Goal: Transaction & Acquisition: Book appointment/travel/reservation

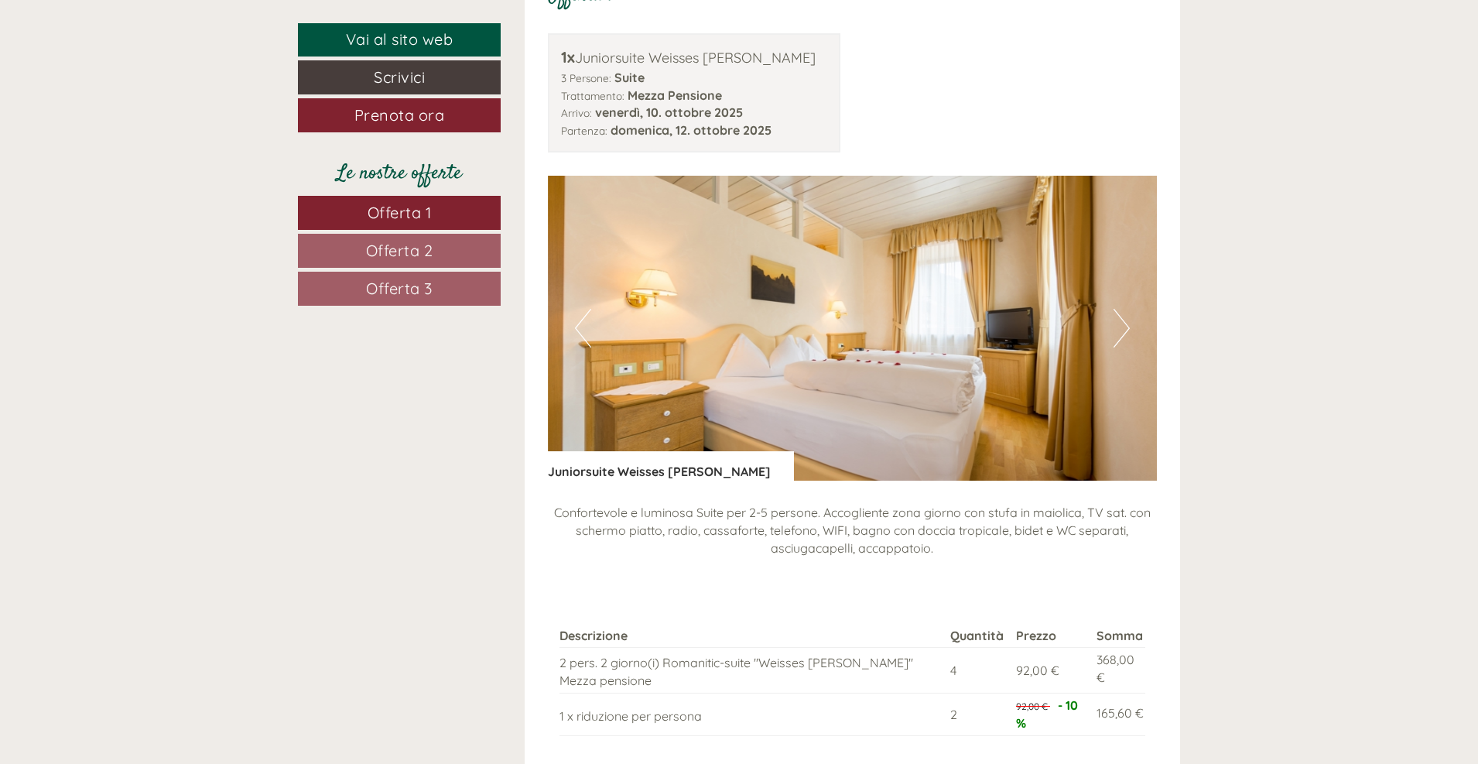
scroll to position [1393, 0]
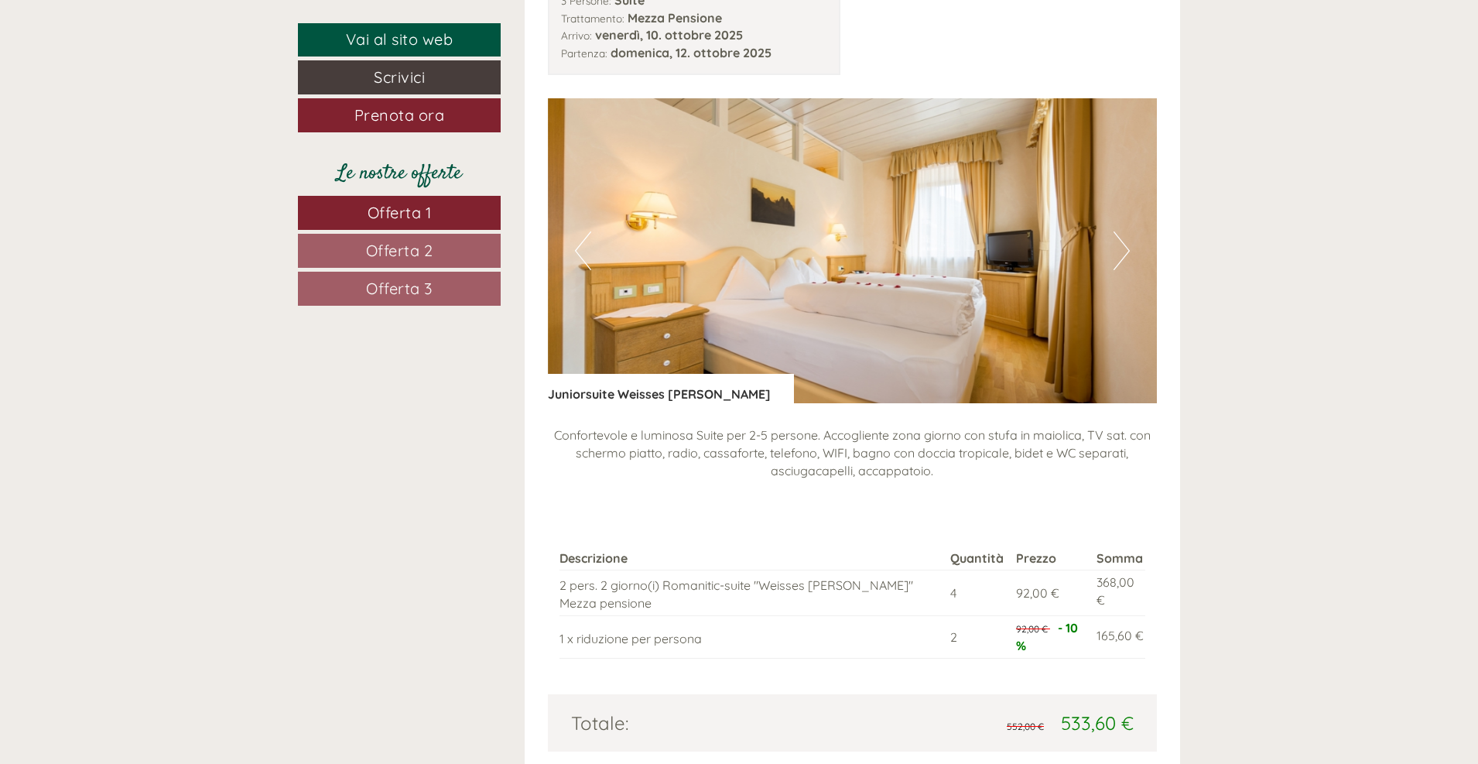
click at [1124, 252] on button "Next" at bounding box center [1122, 250] width 16 height 39
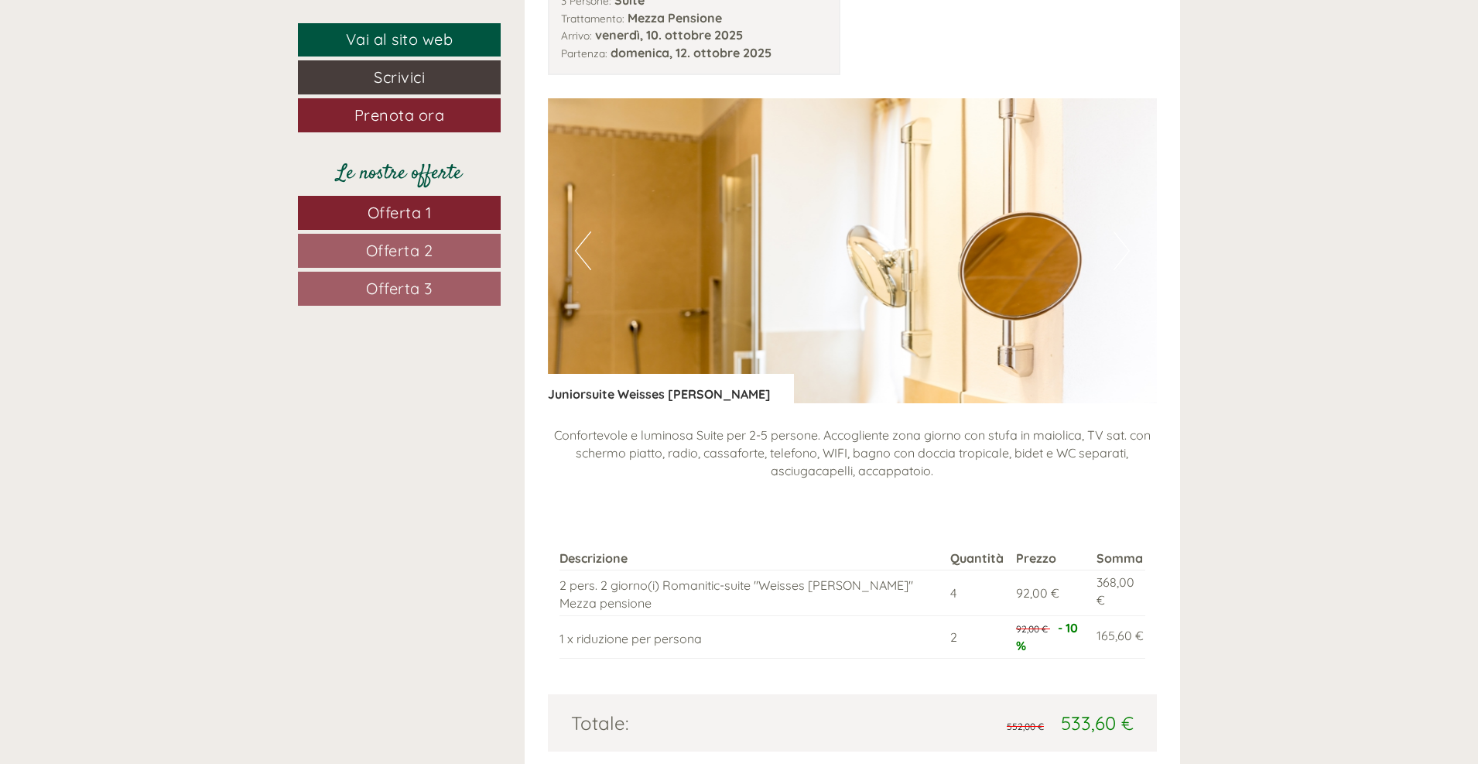
click at [1122, 256] on button "Next" at bounding box center [1122, 250] width 16 height 39
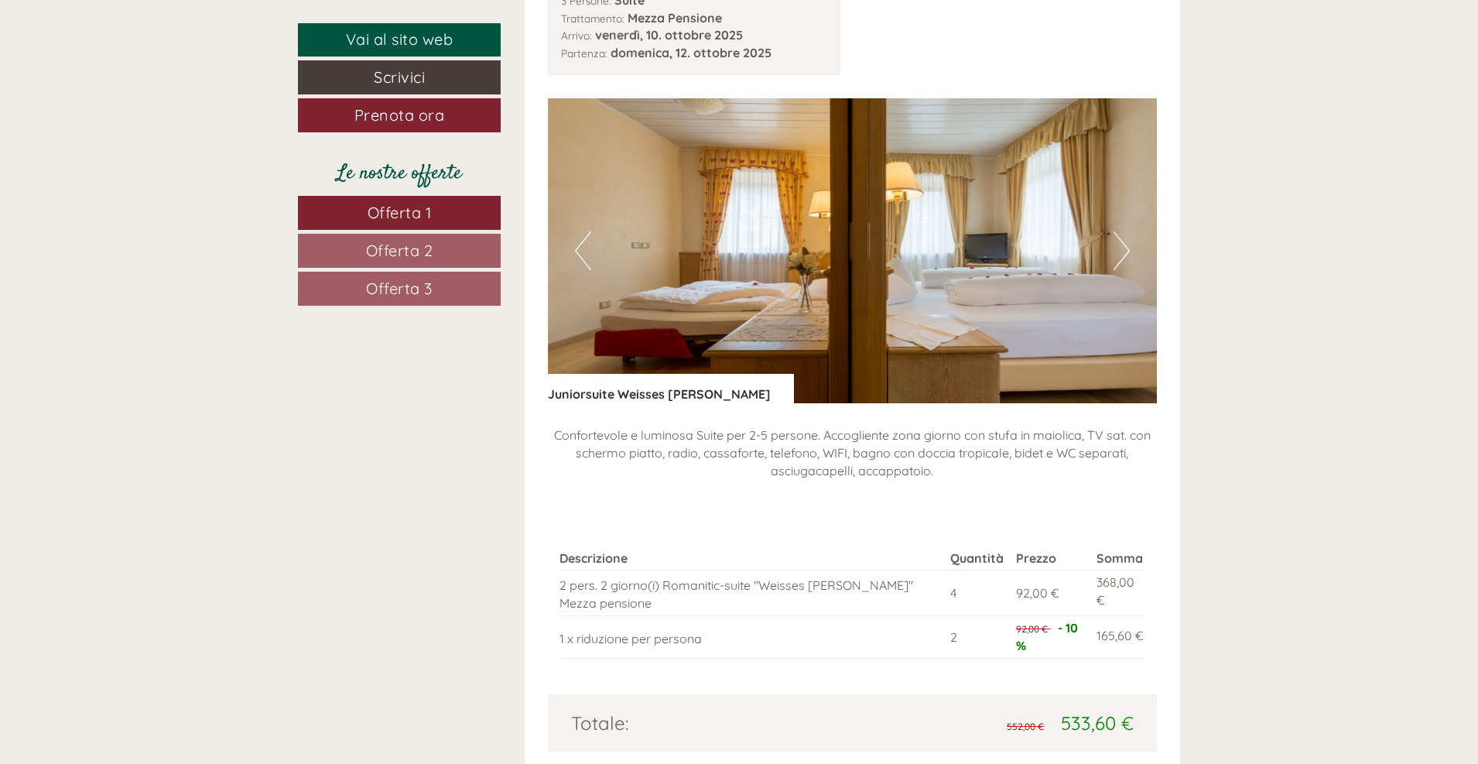
click at [1122, 256] on button "Next" at bounding box center [1122, 250] width 16 height 39
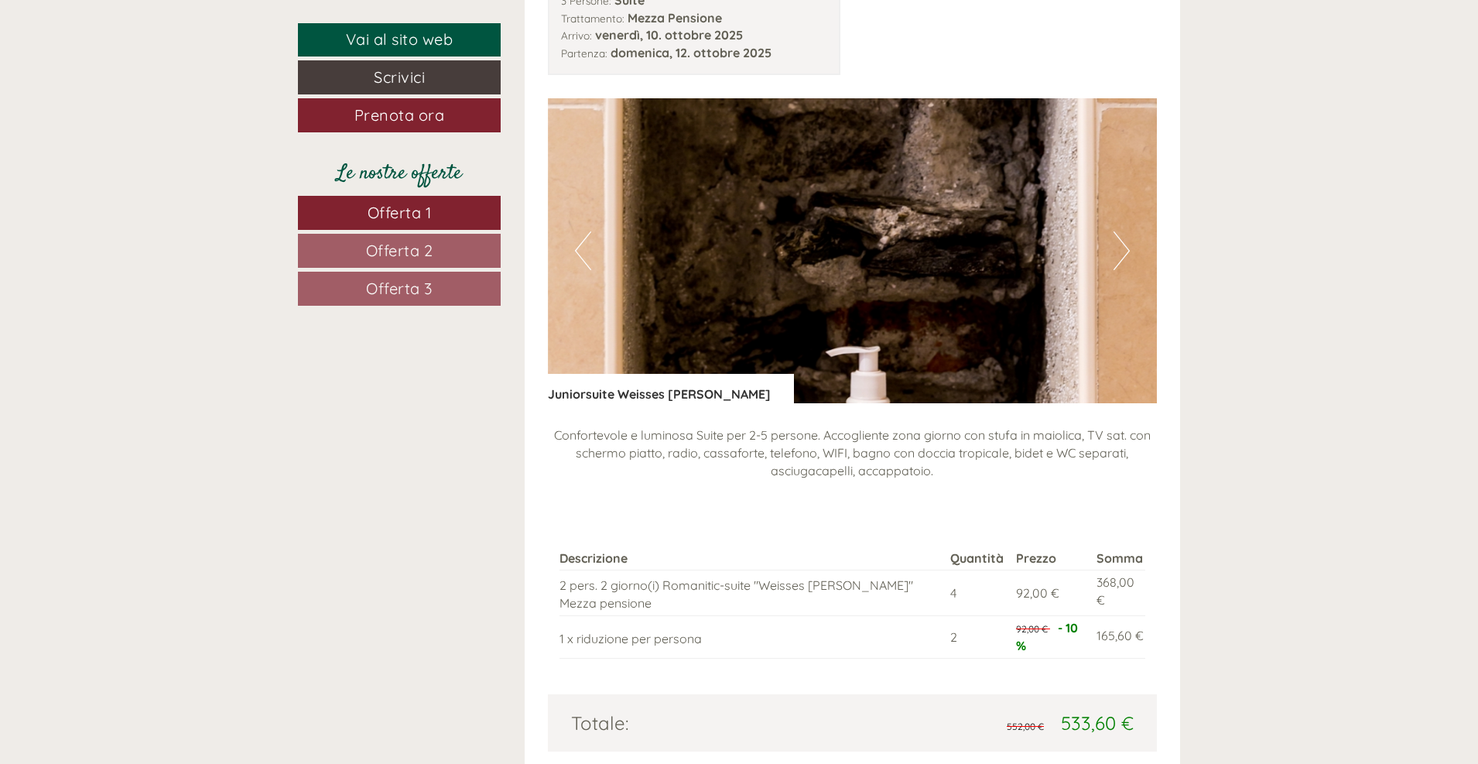
click at [1122, 256] on button "Next" at bounding box center [1122, 250] width 16 height 39
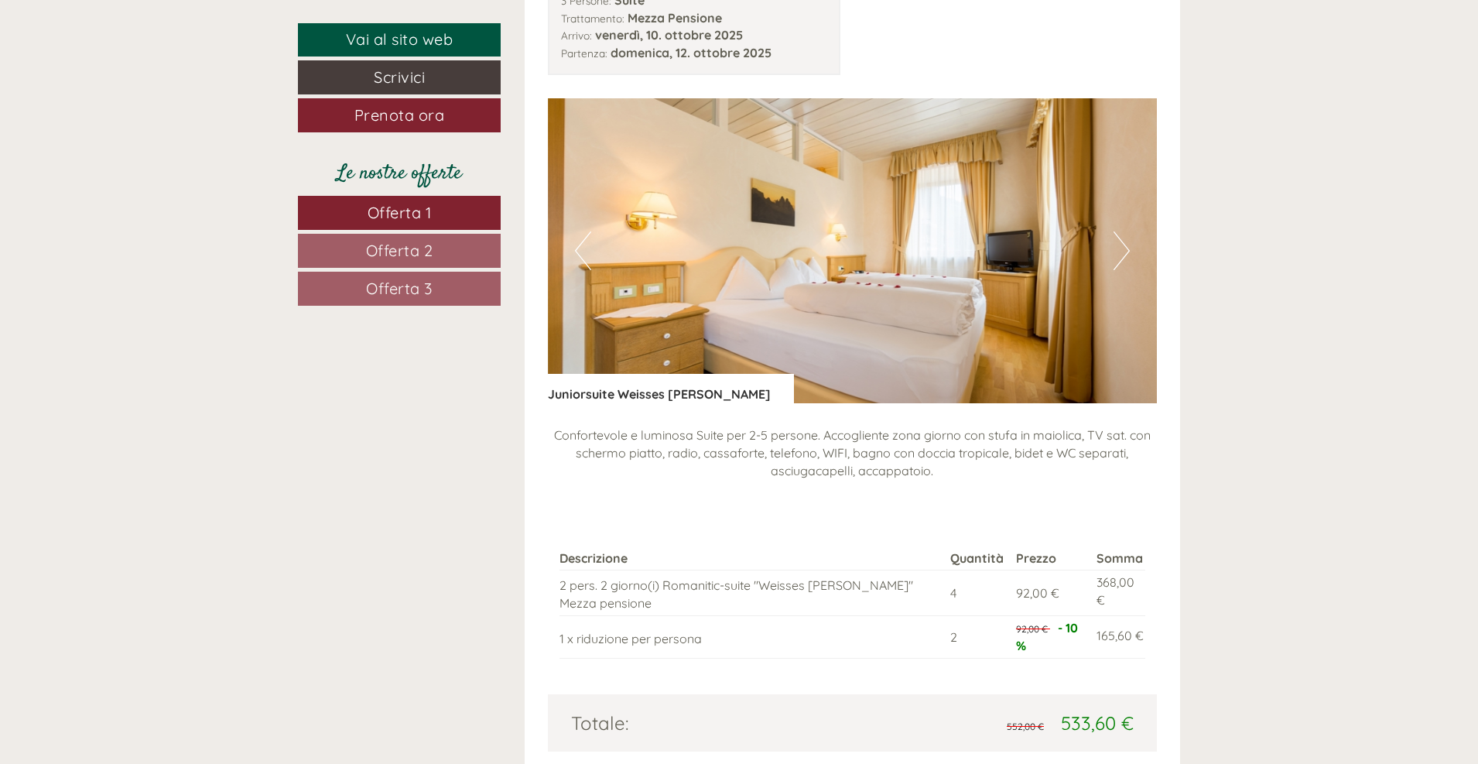
click at [1122, 256] on button "Next" at bounding box center [1122, 250] width 16 height 39
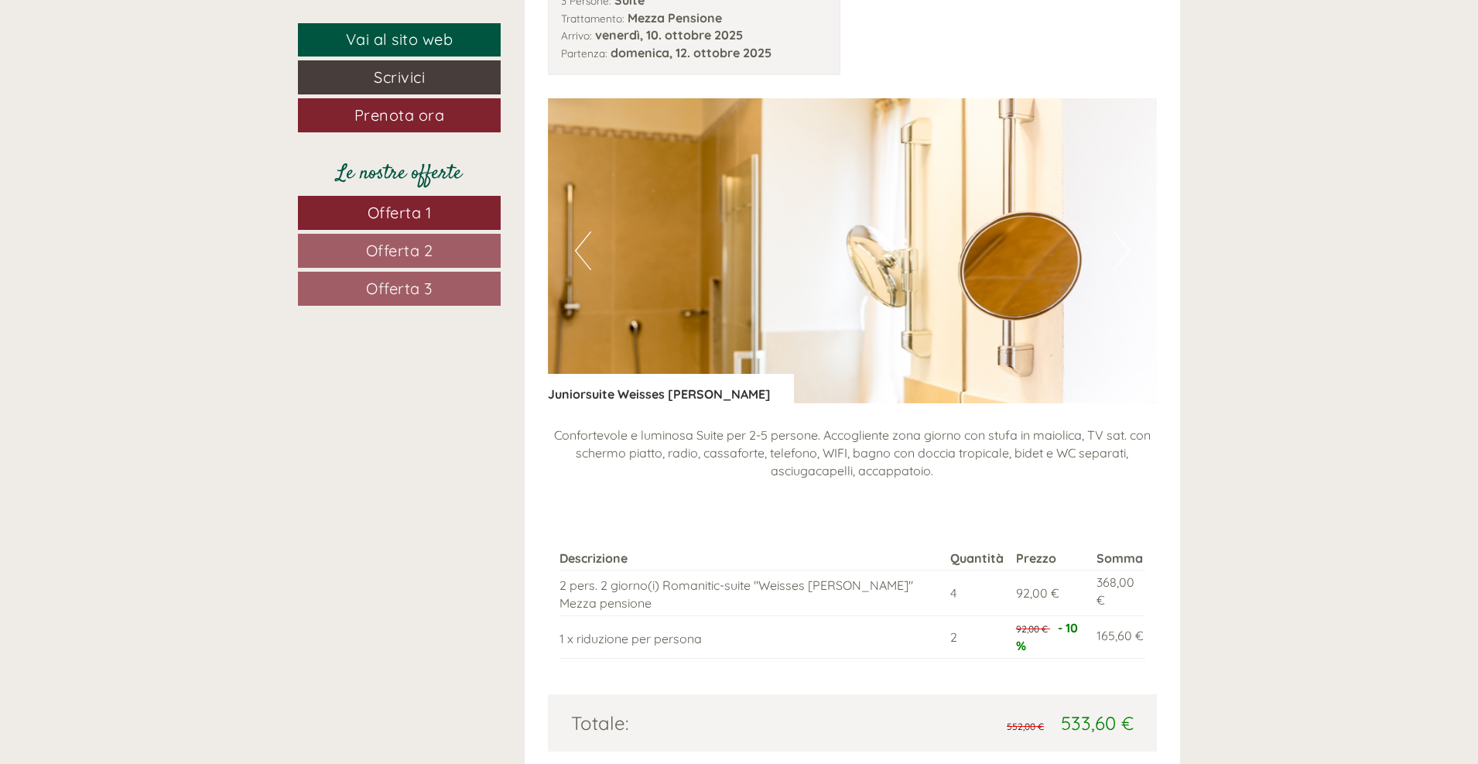
click at [1122, 256] on button "Next" at bounding box center [1122, 250] width 16 height 39
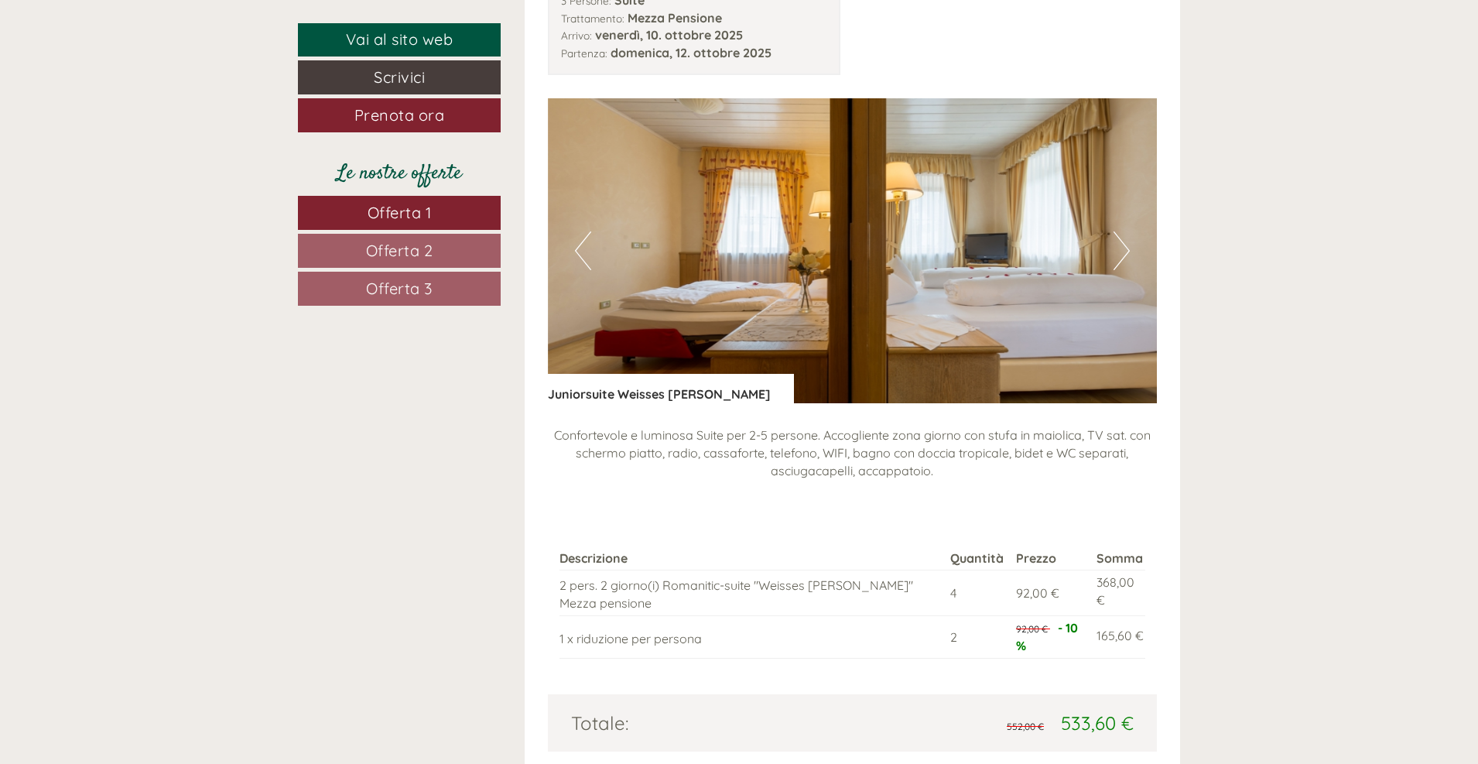
click at [1122, 256] on button "Next" at bounding box center [1122, 250] width 16 height 39
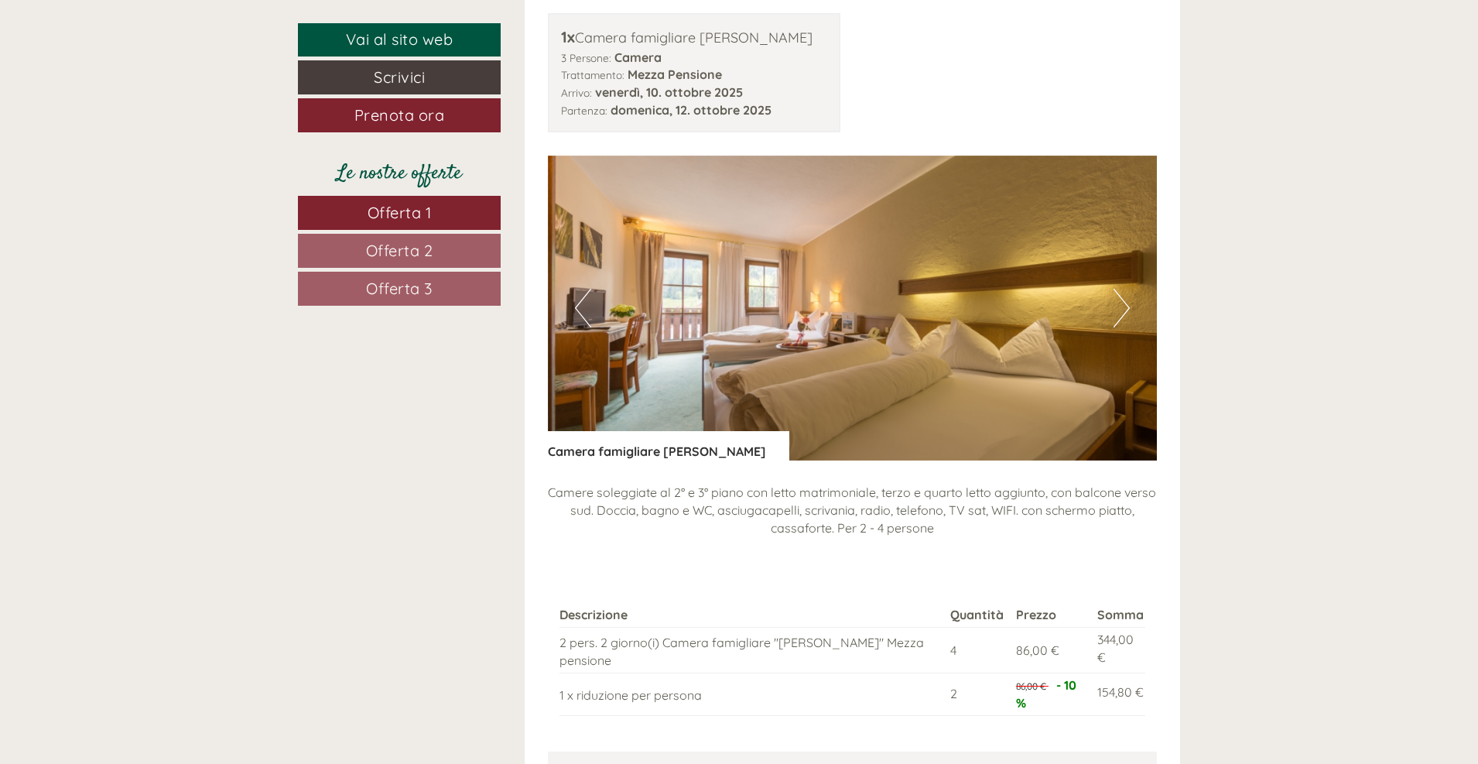
scroll to position [2322, 0]
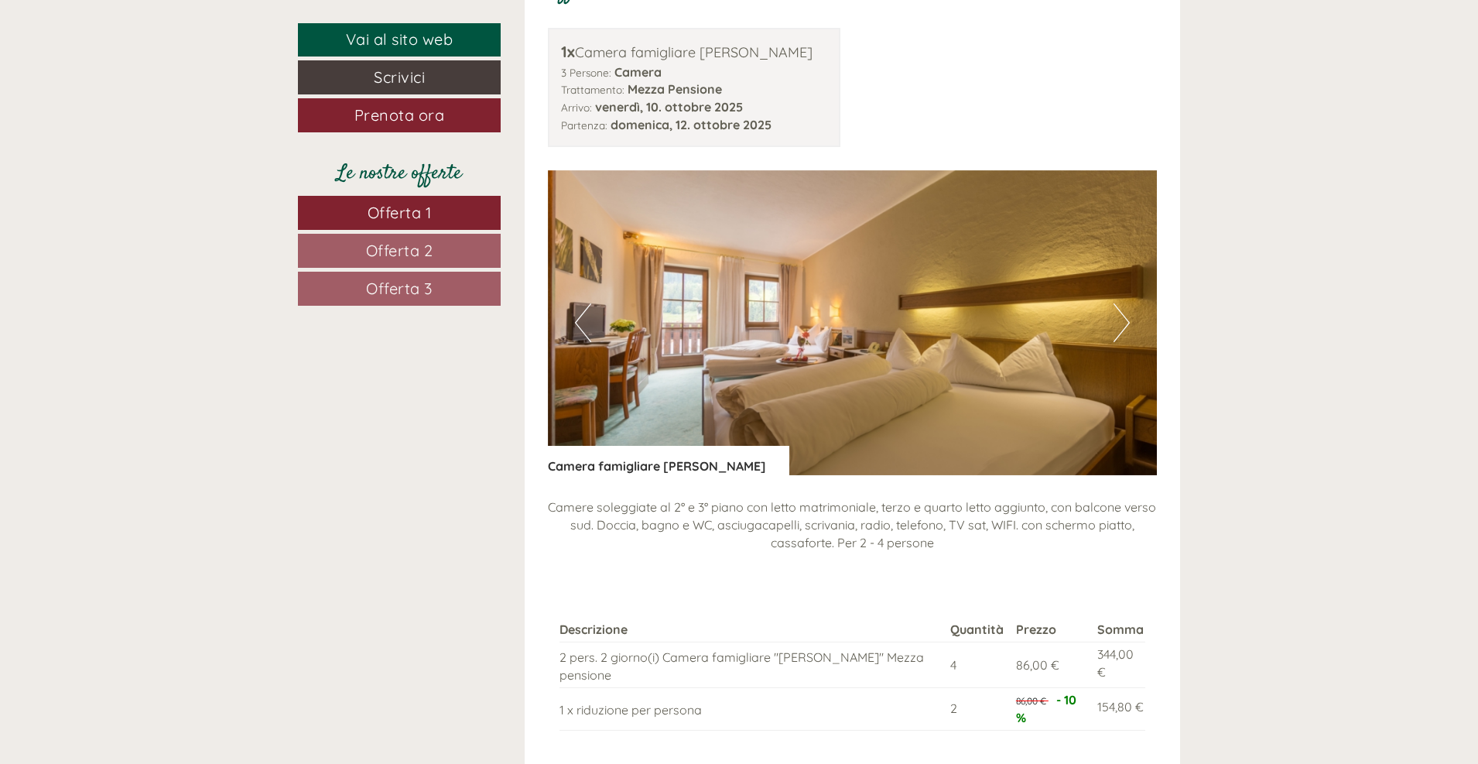
click at [1121, 320] on button "Next" at bounding box center [1122, 322] width 16 height 39
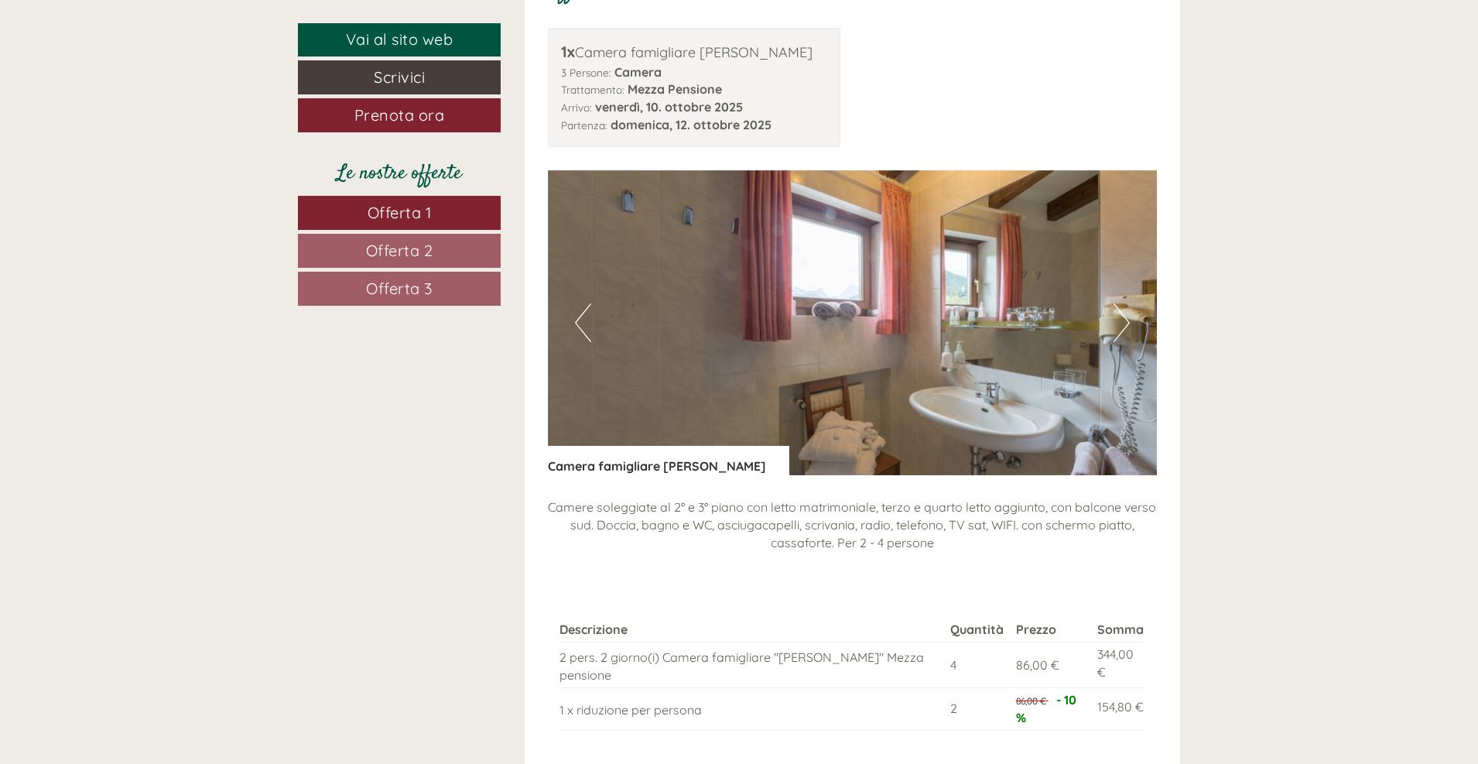
click at [1121, 320] on button "Next" at bounding box center [1122, 322] width 16 height 39
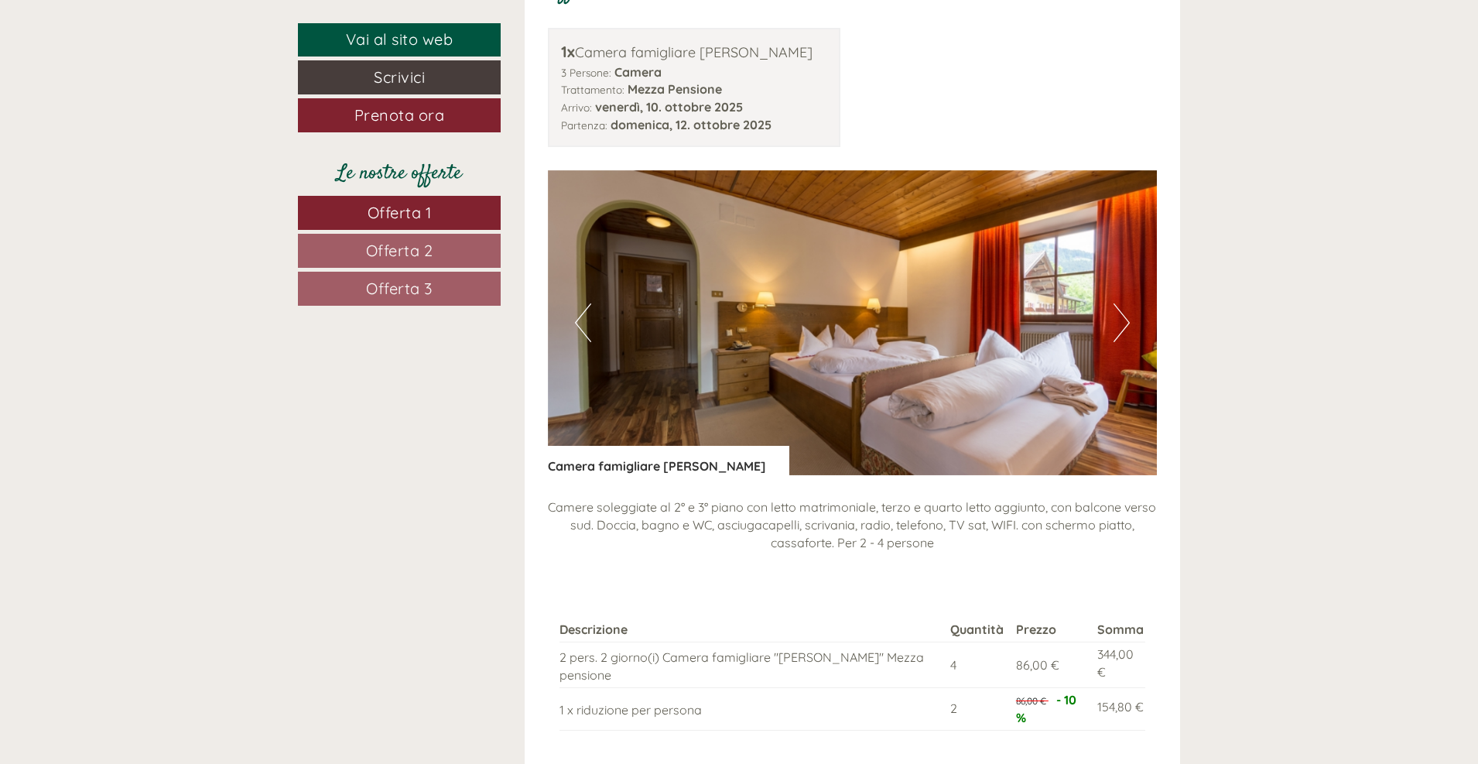
click at [1121, 320] on button "Next" at bounding box center [1122, 322] width 16 height 39
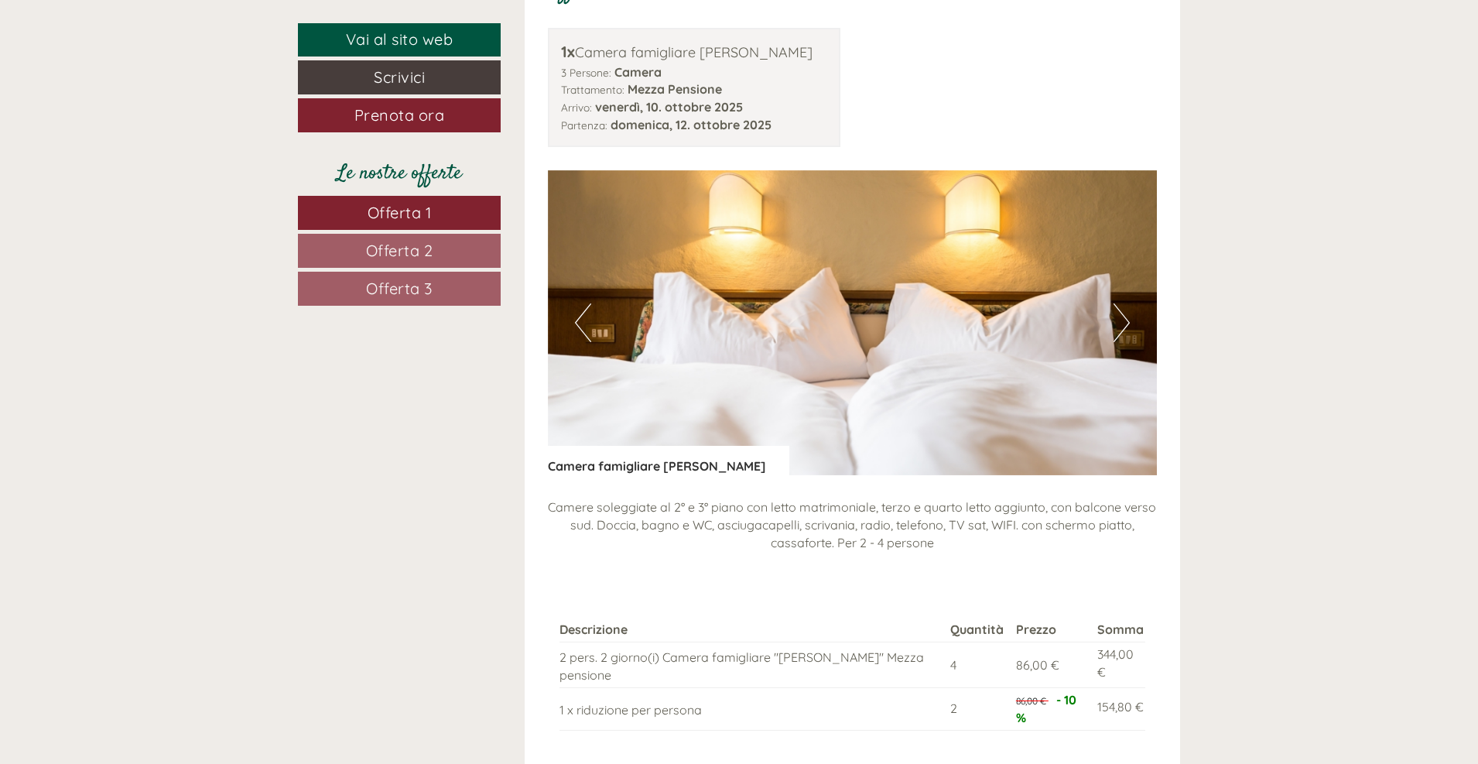
click at [1121, 320] on button "Next" at bounding box center [1122, 322] width 16 height 39
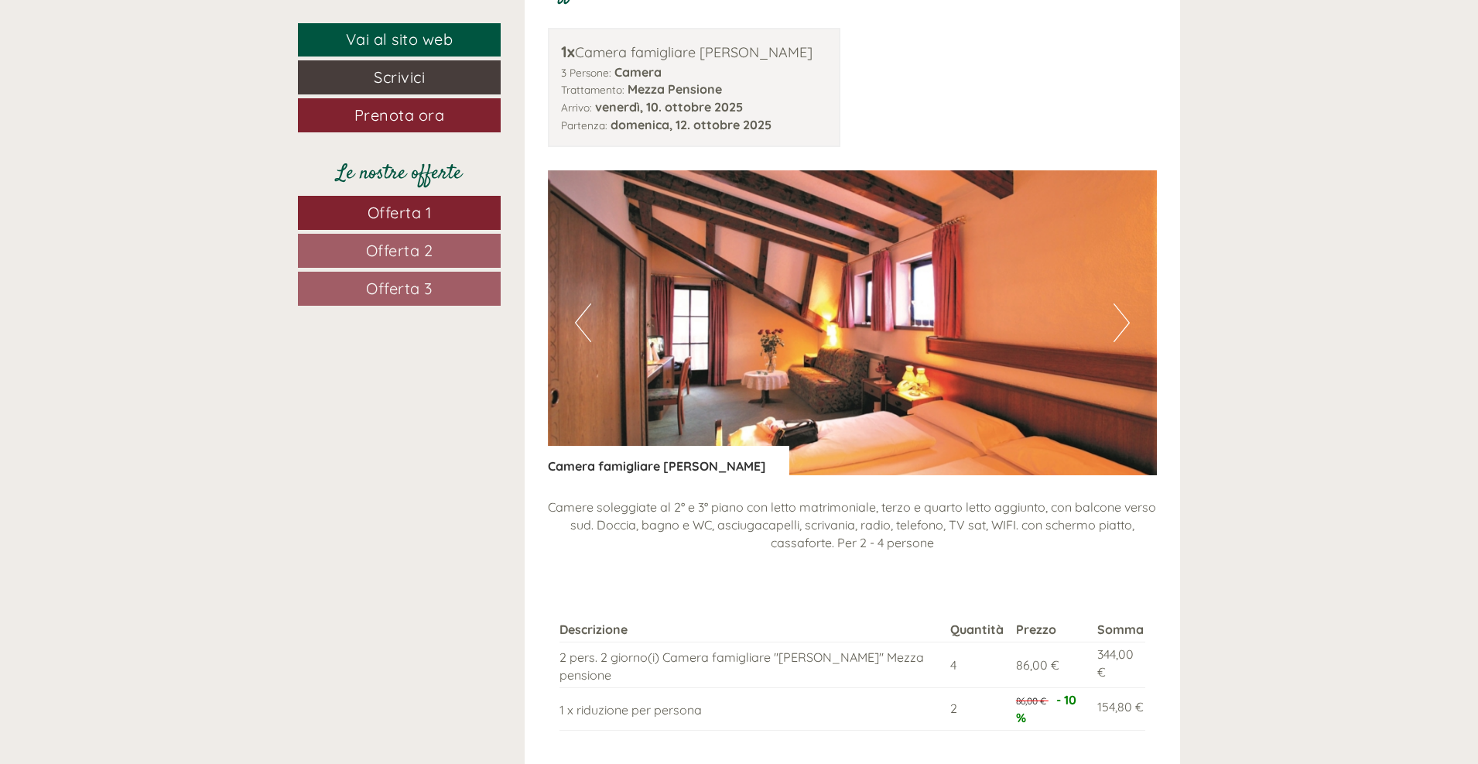
click at [1121, 320] on button "Next" at bounding box center [1122, 322] width 16 height 39
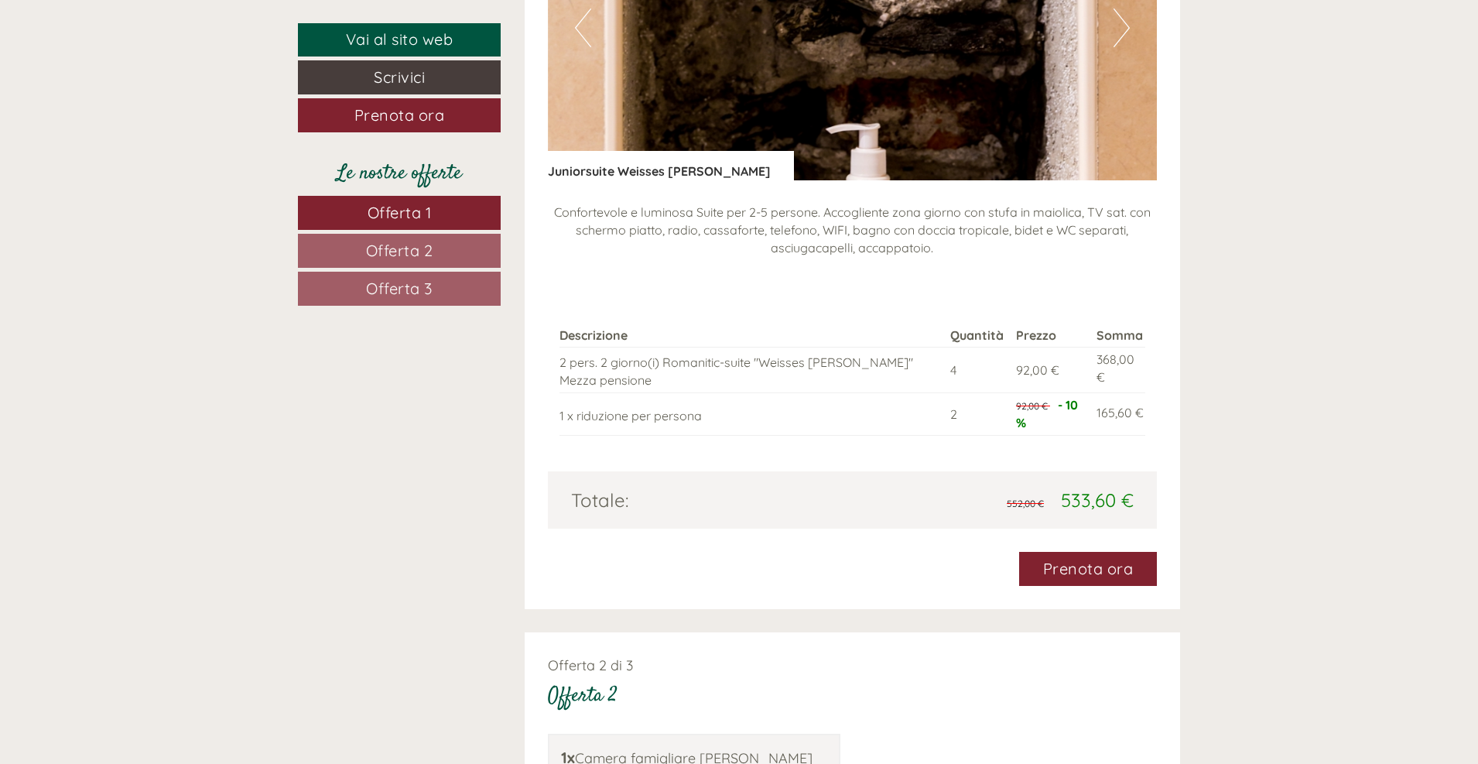
scroll to position [1780, 0]
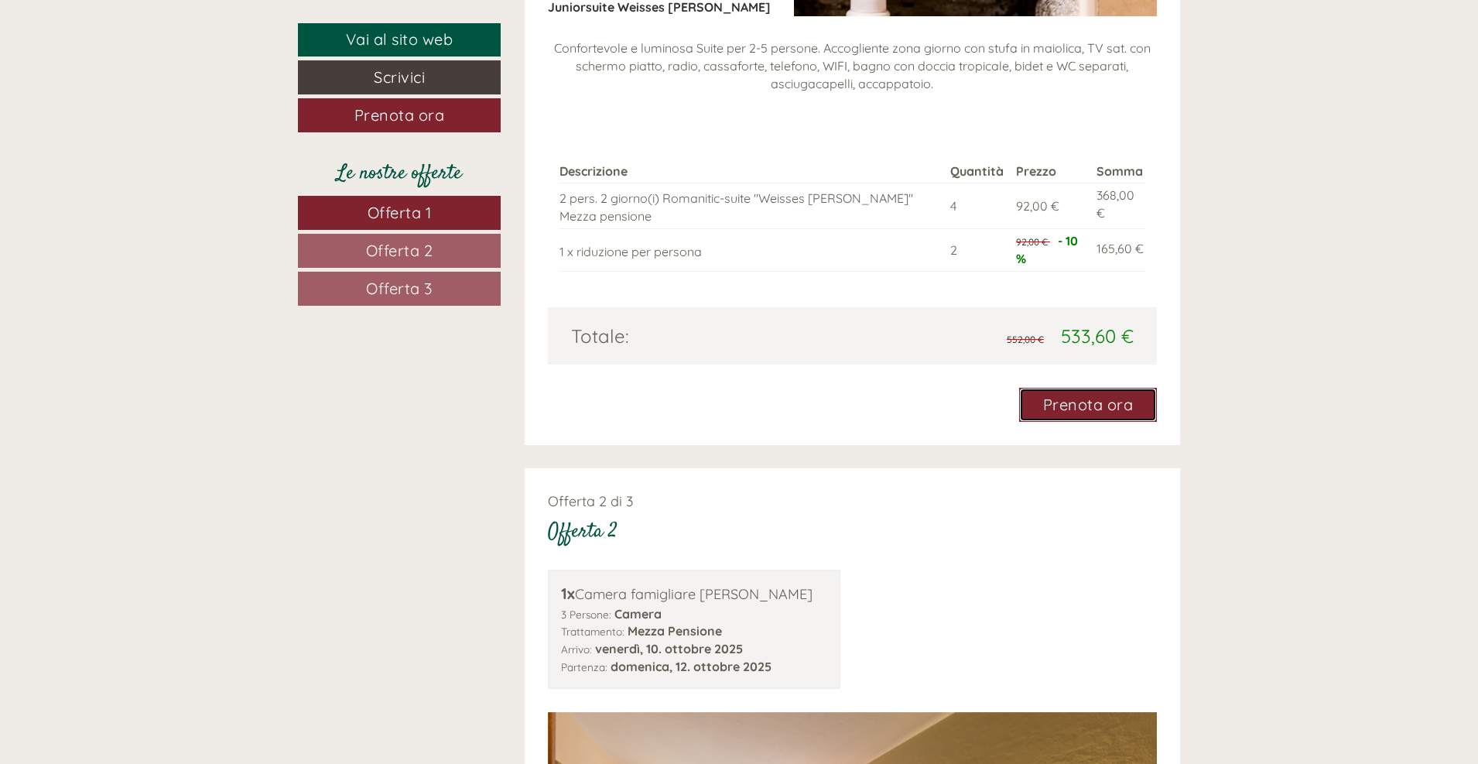
click at [1078, 406] on link "Prenota ora" at bounding box center [1088, 405] width 139 height 34
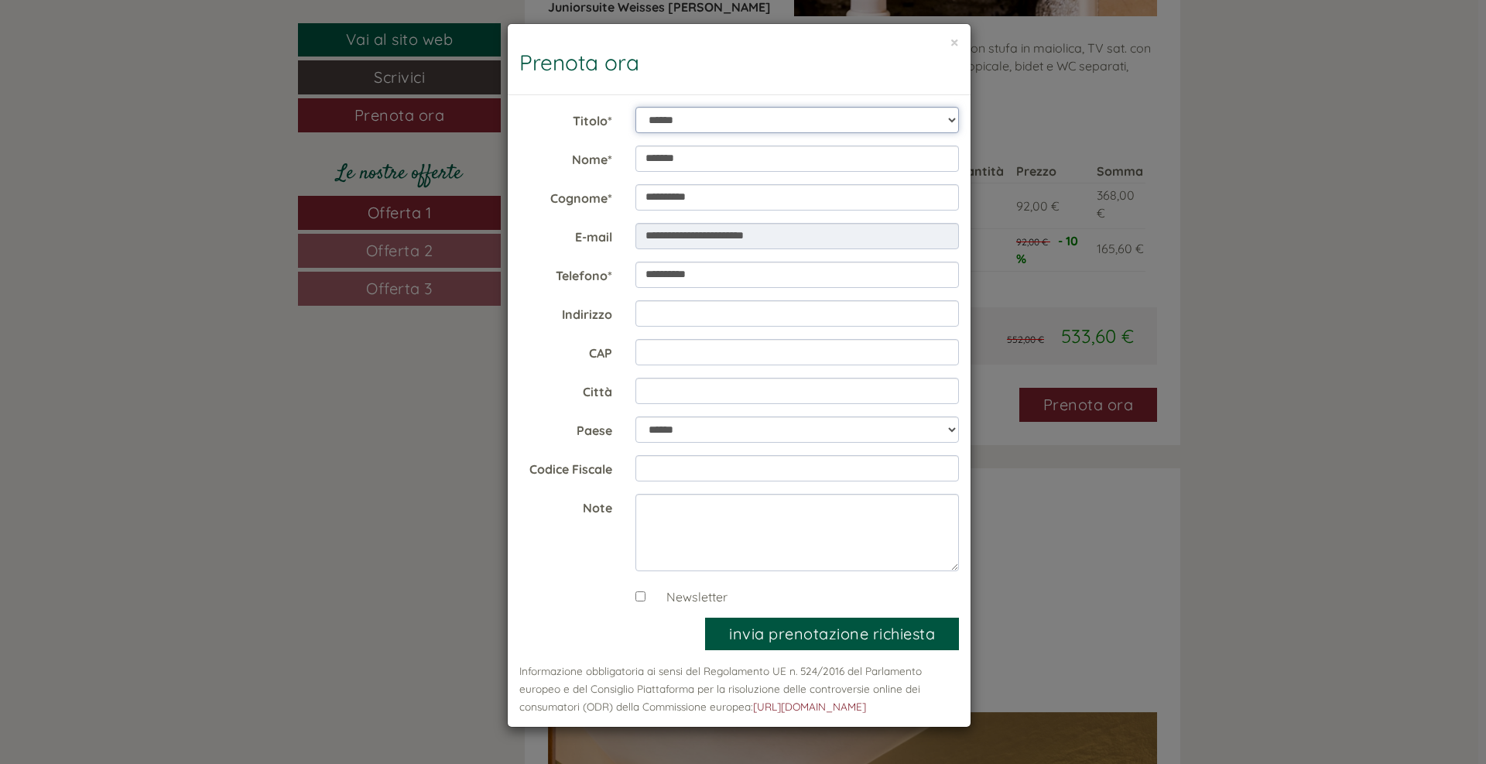
click at [949, 121] on select "**********" at bounding box center [797, 120] width 324 height 26
click at [955, 43] on button "×" at bounding box center [955, 42] width 9 height 16
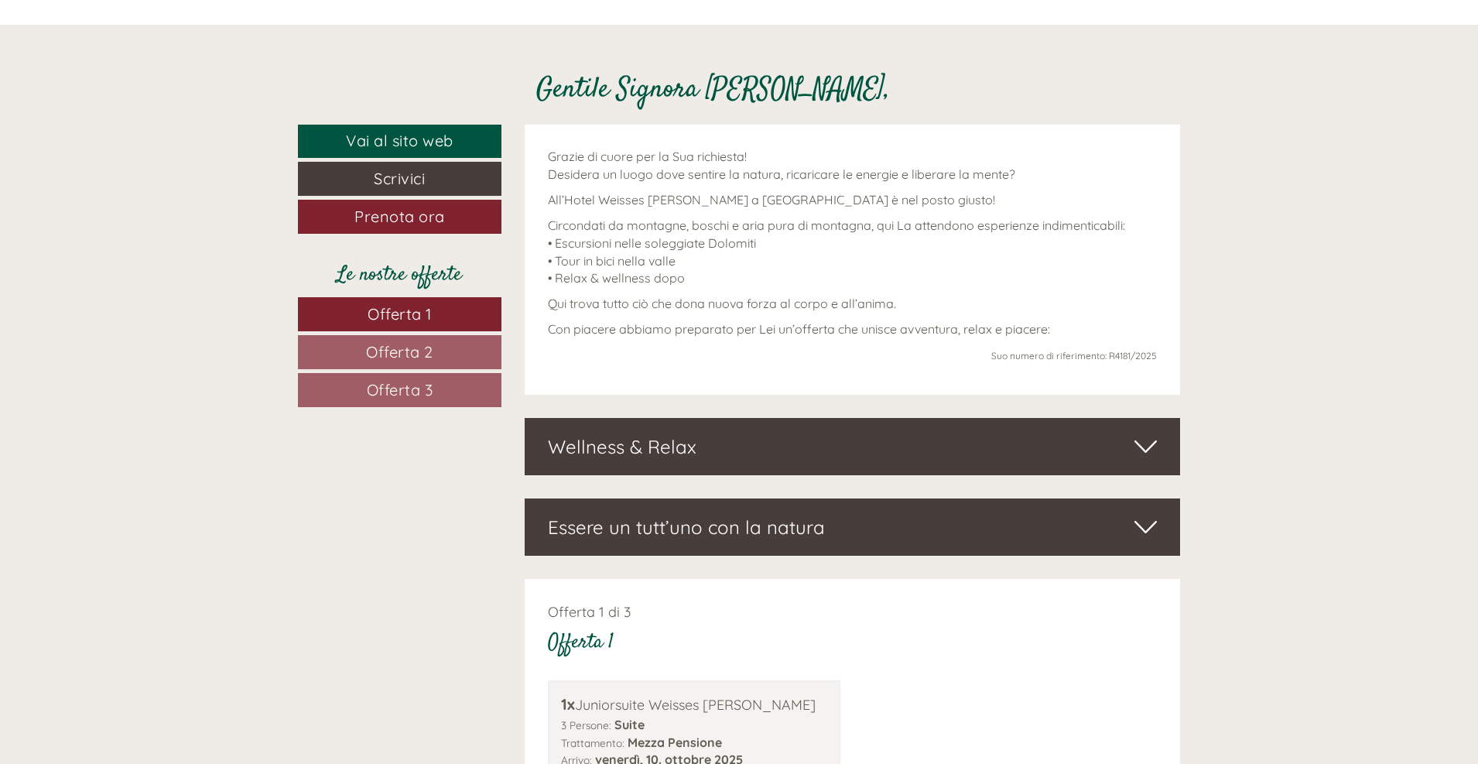
scroll to position [697, 0]
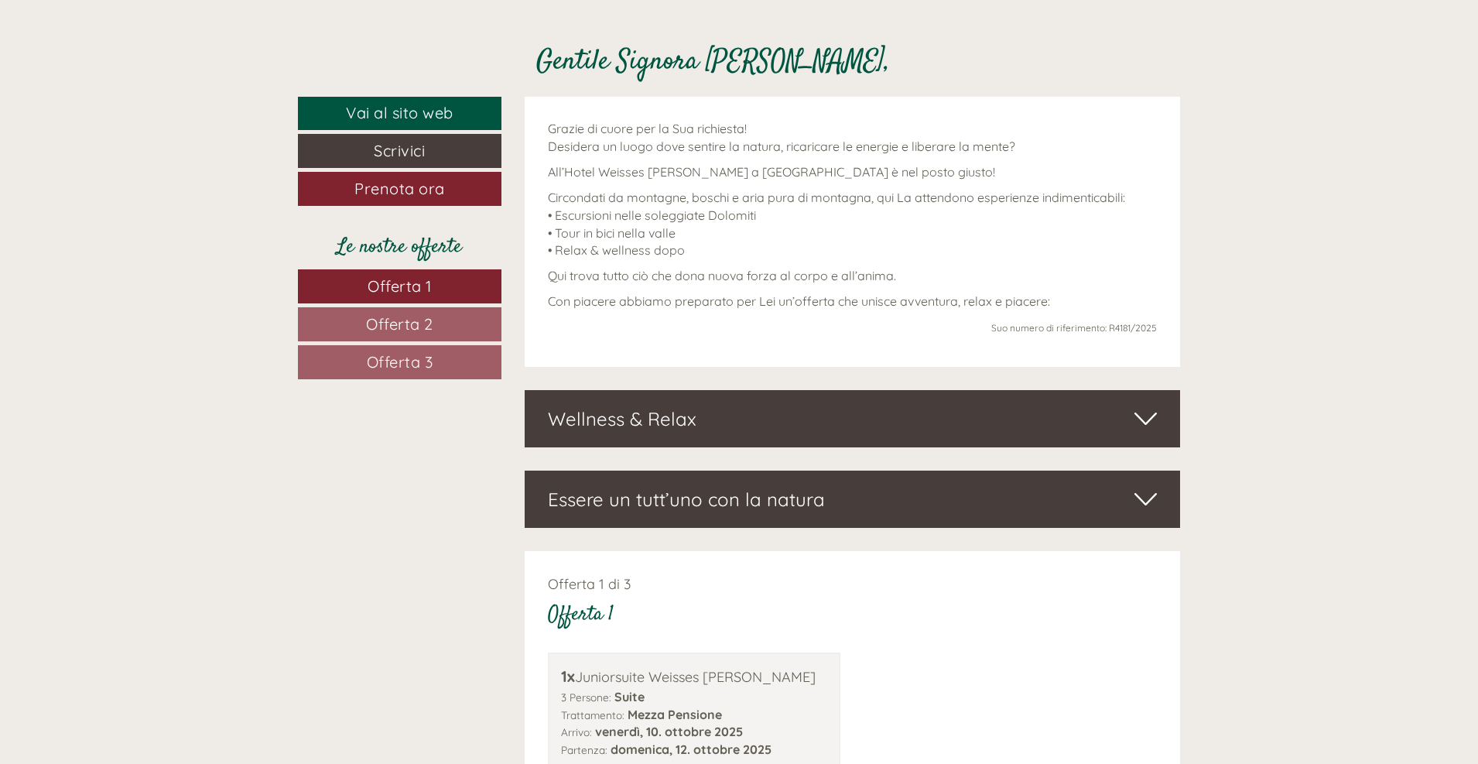
click at [1143, 423] on icon at bounding box center [1146, 419] width 22 height 26
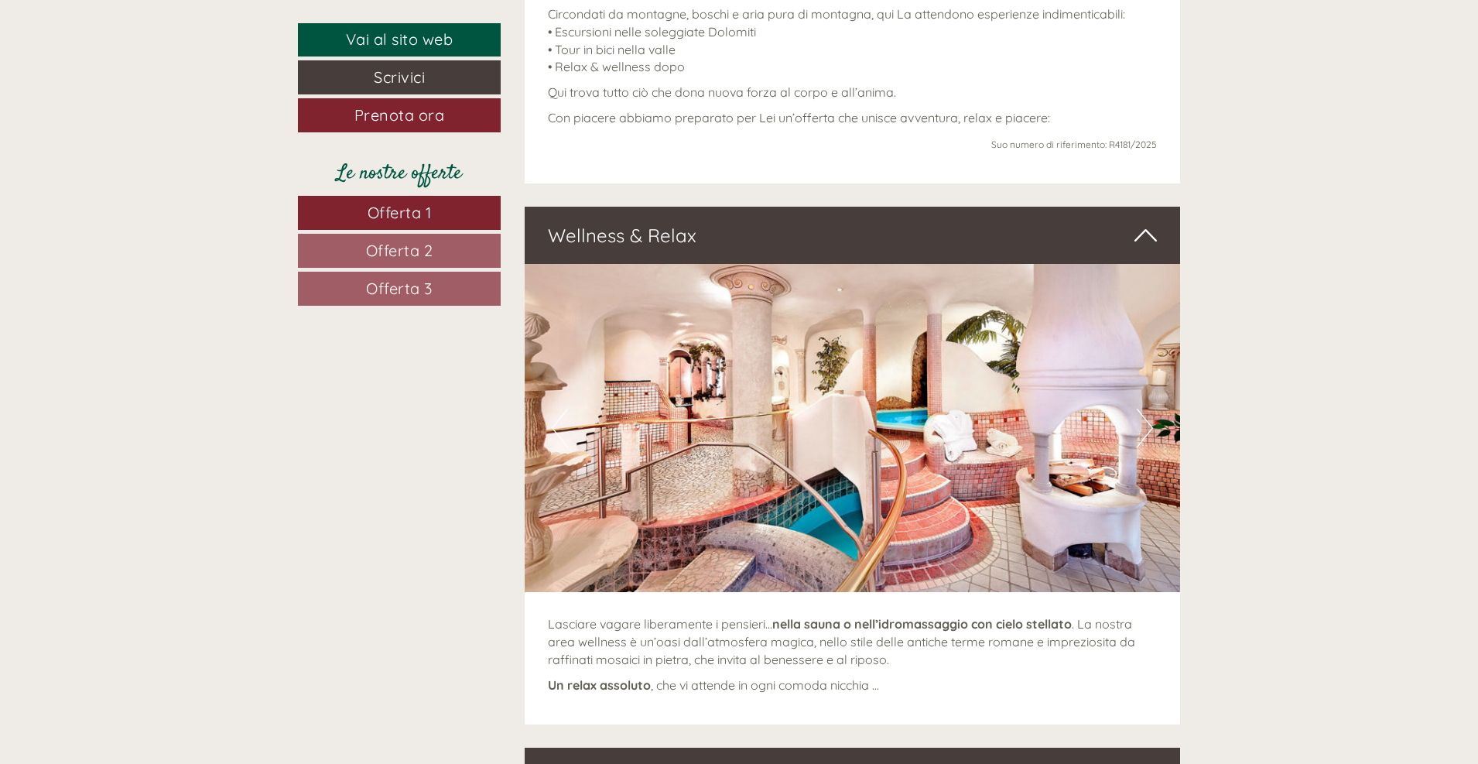
scroll to position [929, 0]
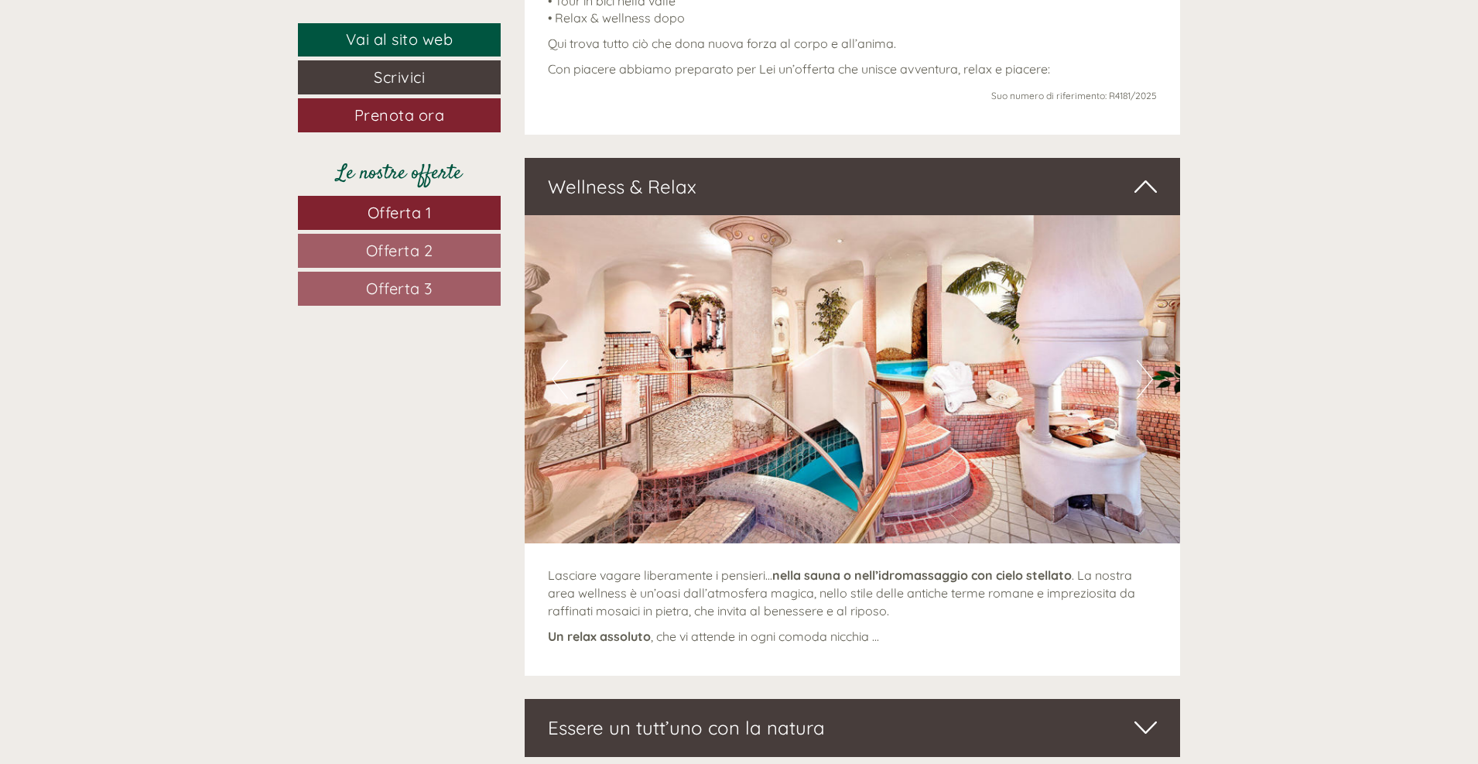
click at [1152, 191] on icon at bounding box center [1146, 186] width 22 height 26
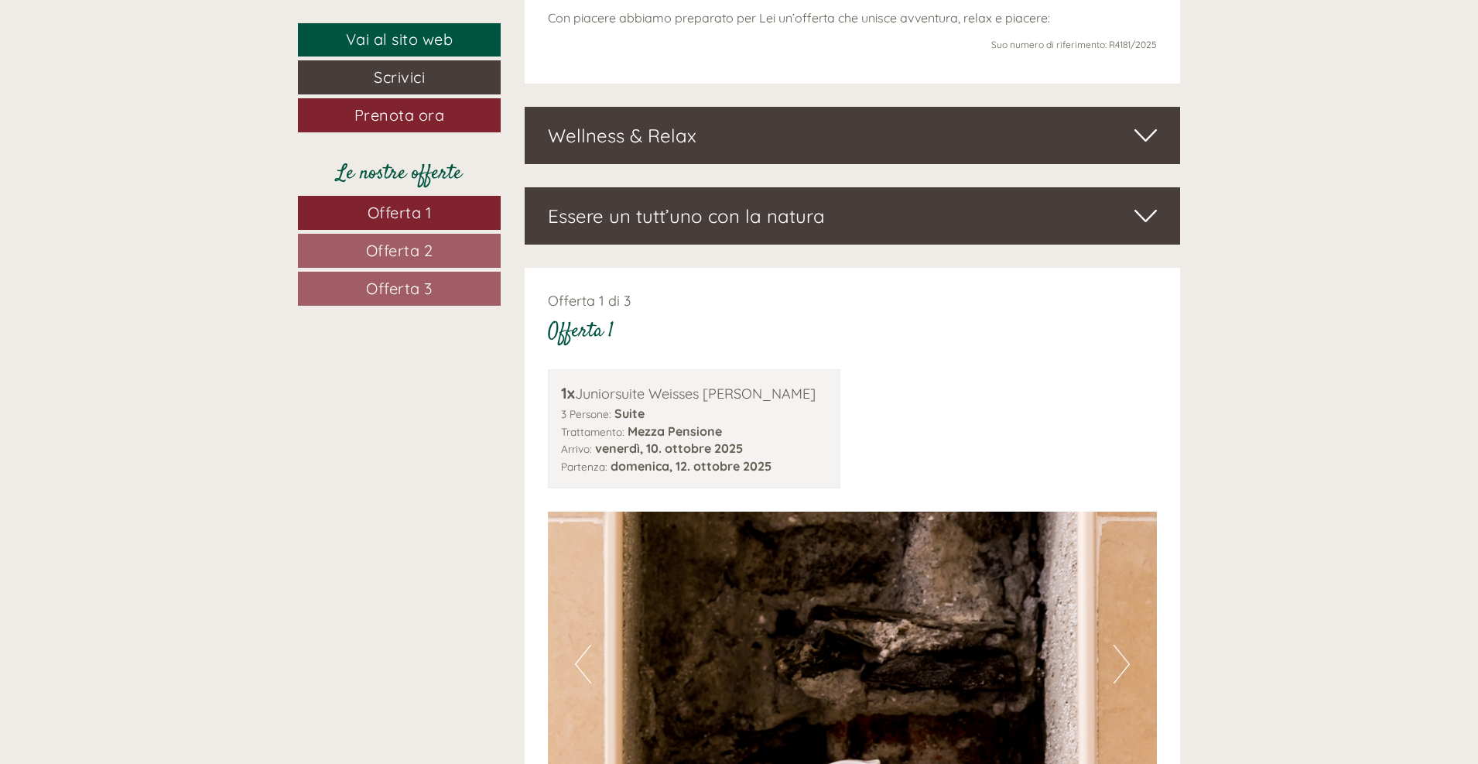
scroll to position [1006, 0]
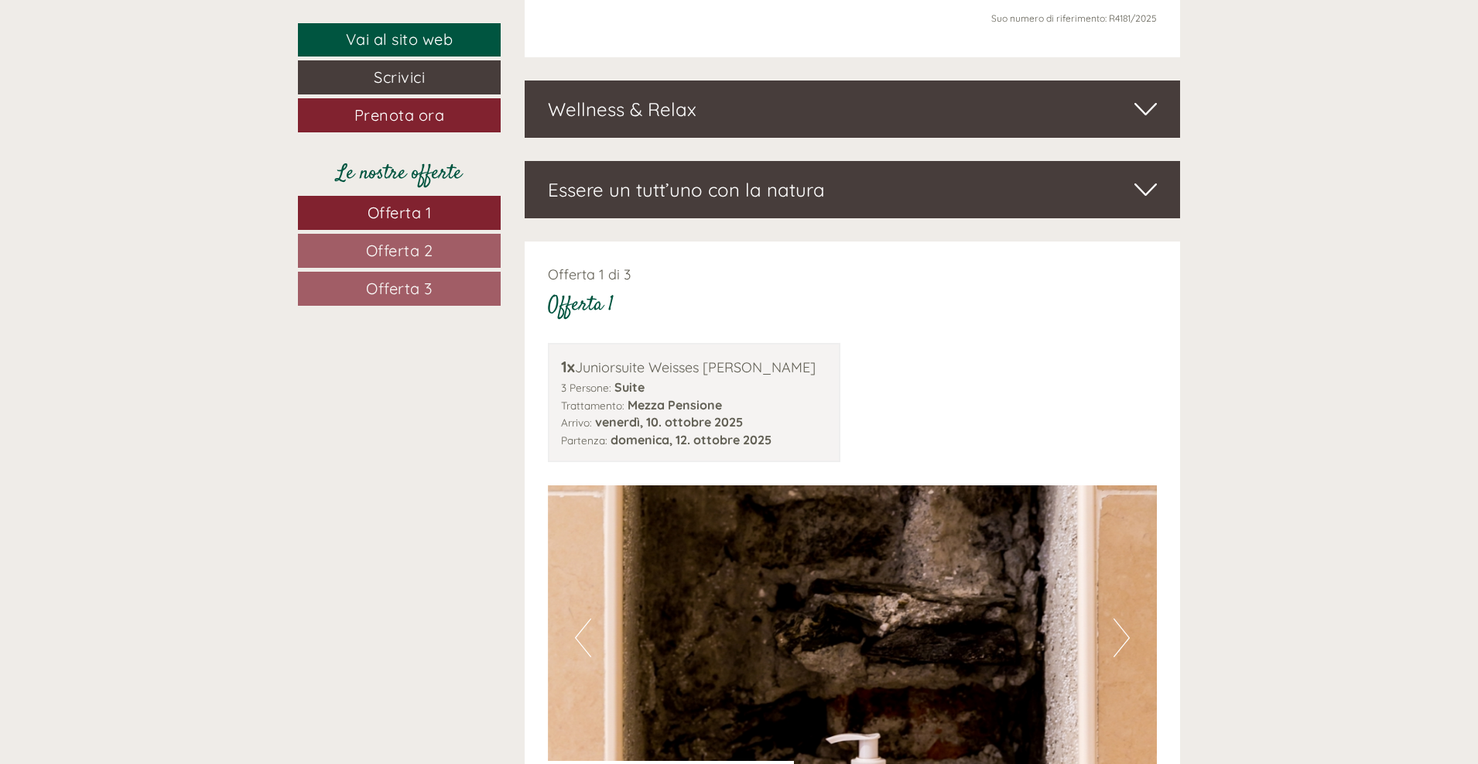
click at [1146, 197] on icon at bounding box center [1146, 189] width 22 height 26
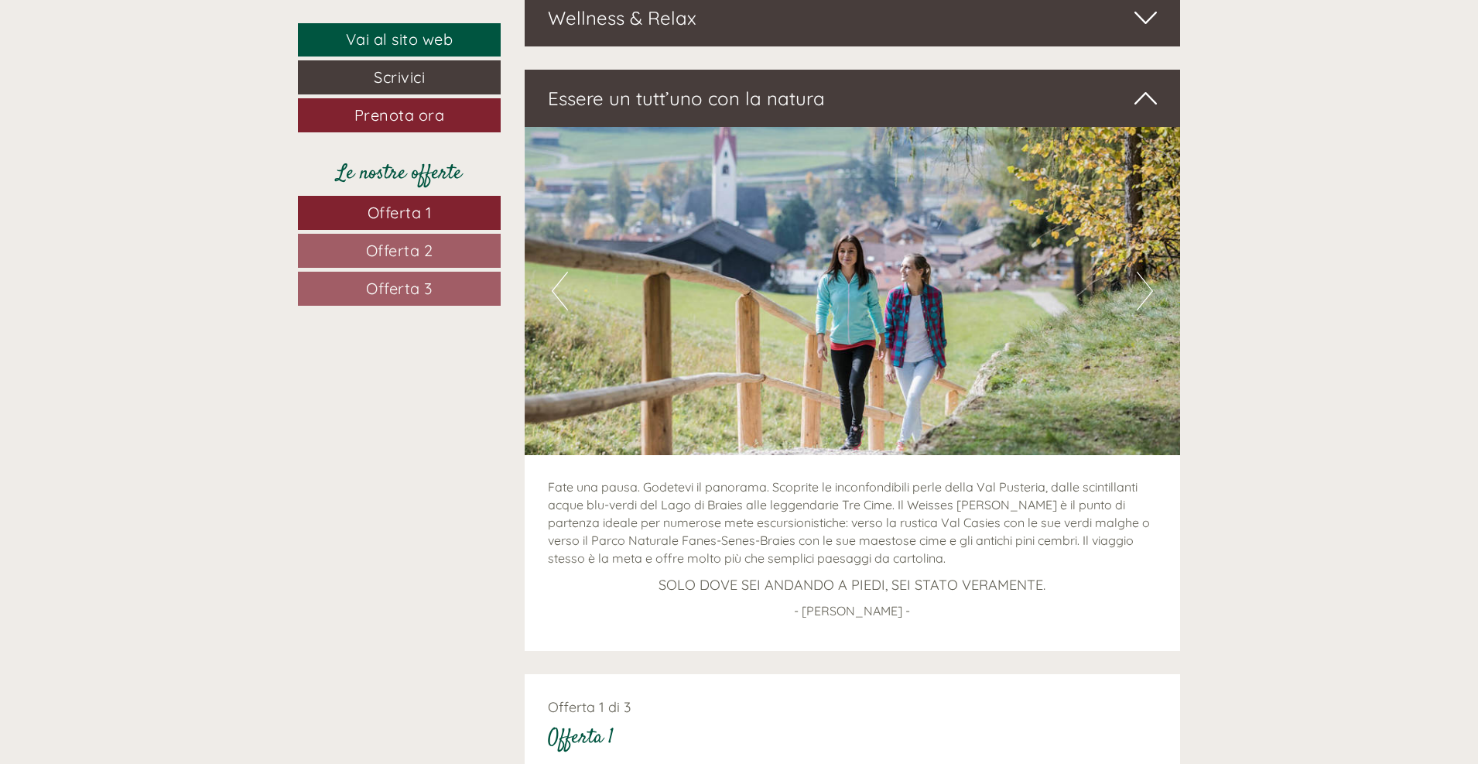
scroll to position [1084, 0]
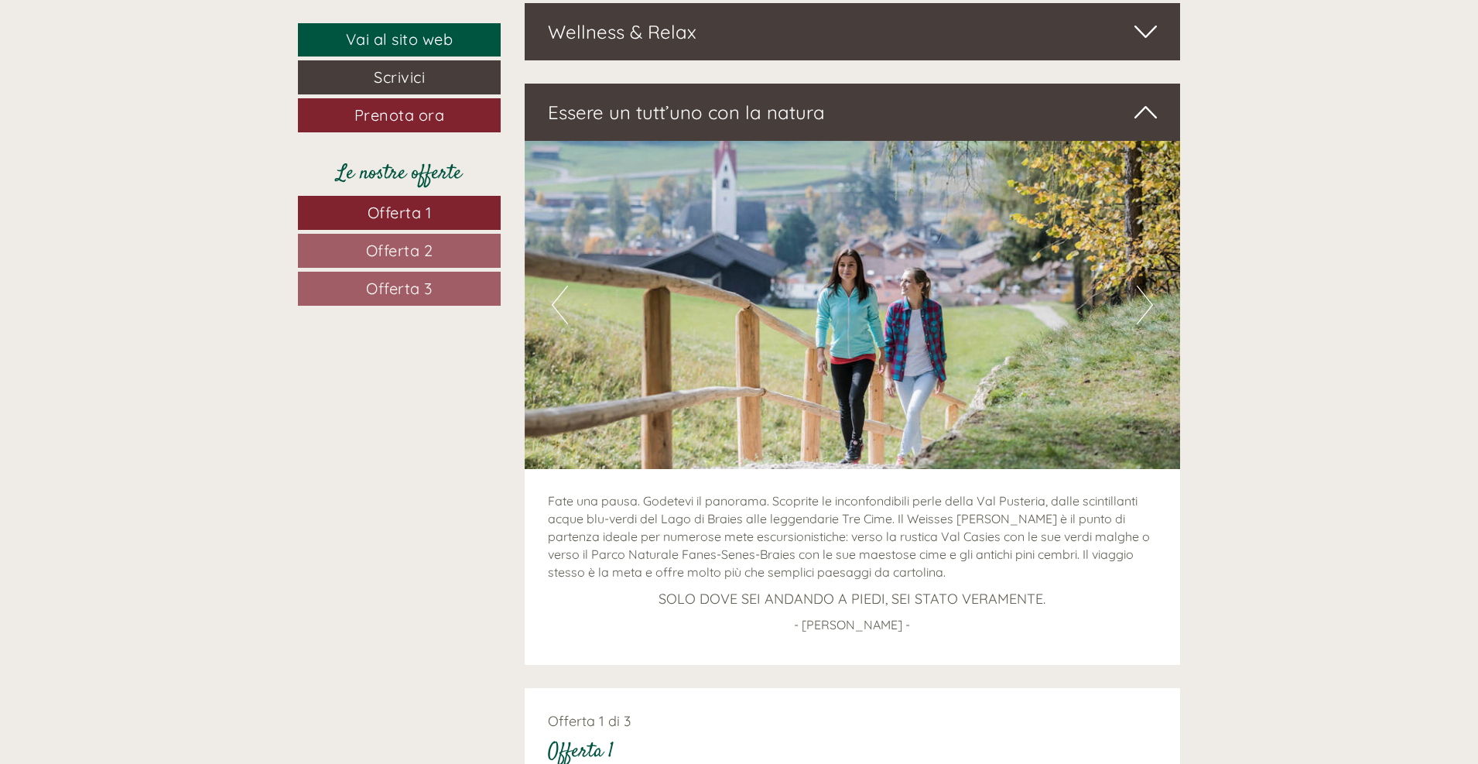
click at [1147, 102] on icon at bounding box center [1146, 112] width 22 height 26
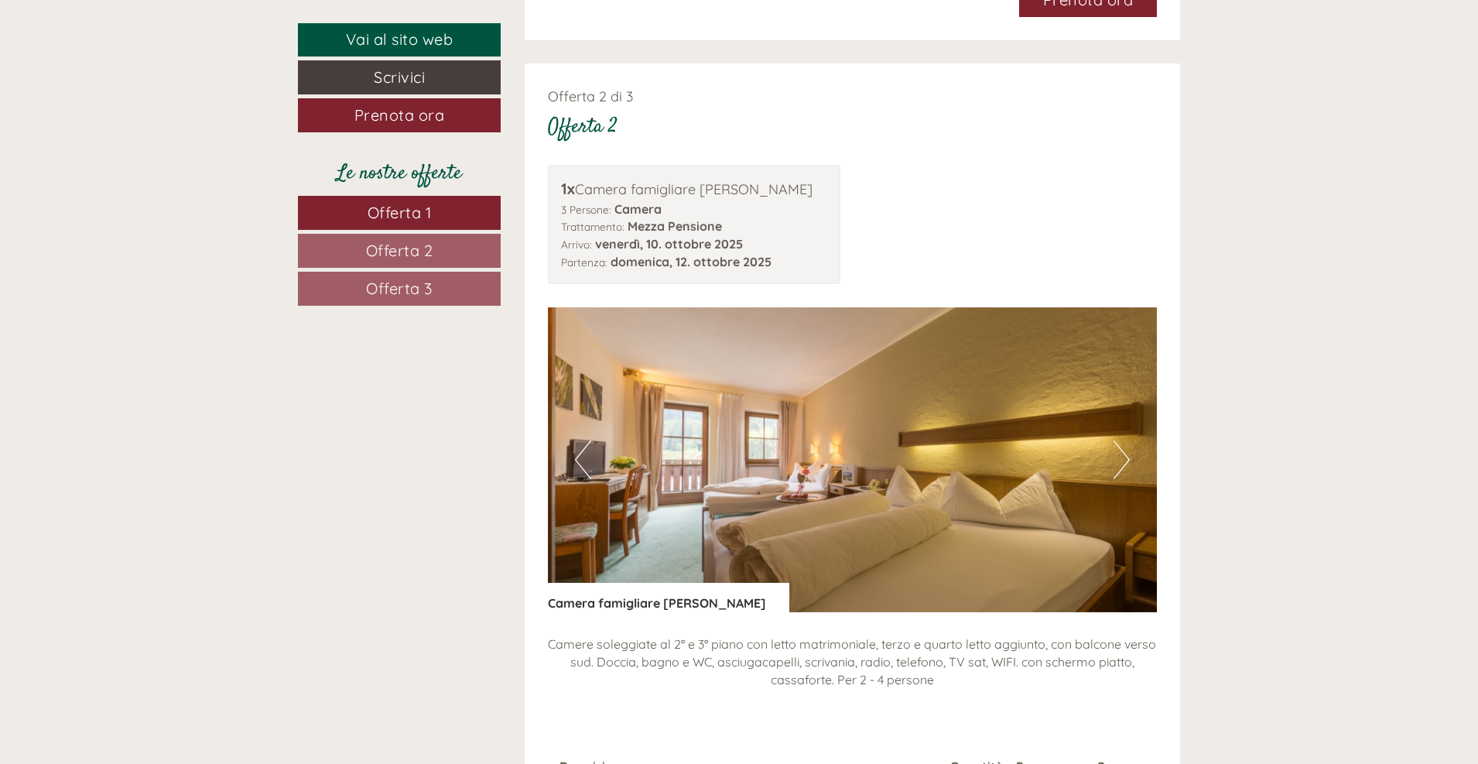
scroll to position [2245, 0]
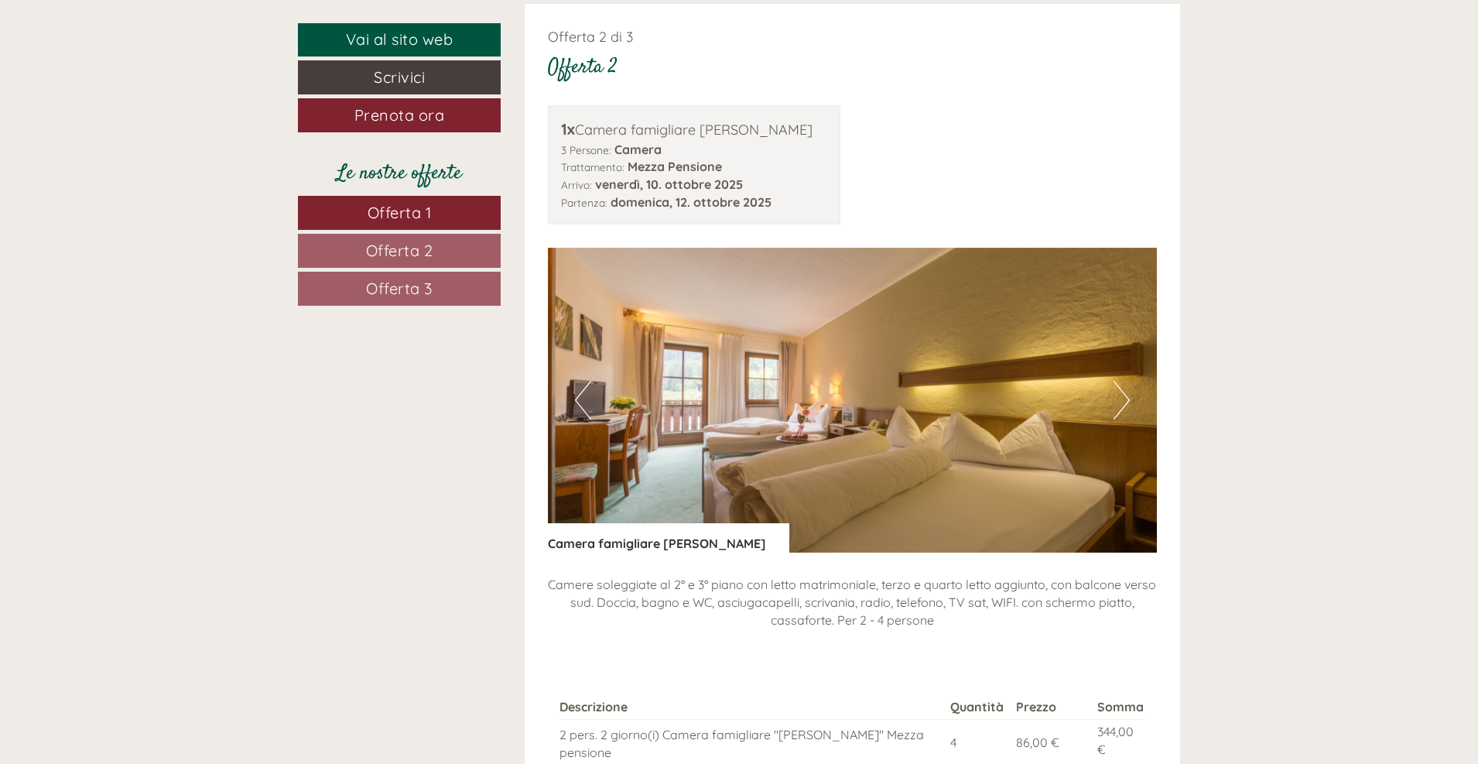
click at [1127, 404] on button "Next" at bounding box center [1122, 400] width 16 height 39
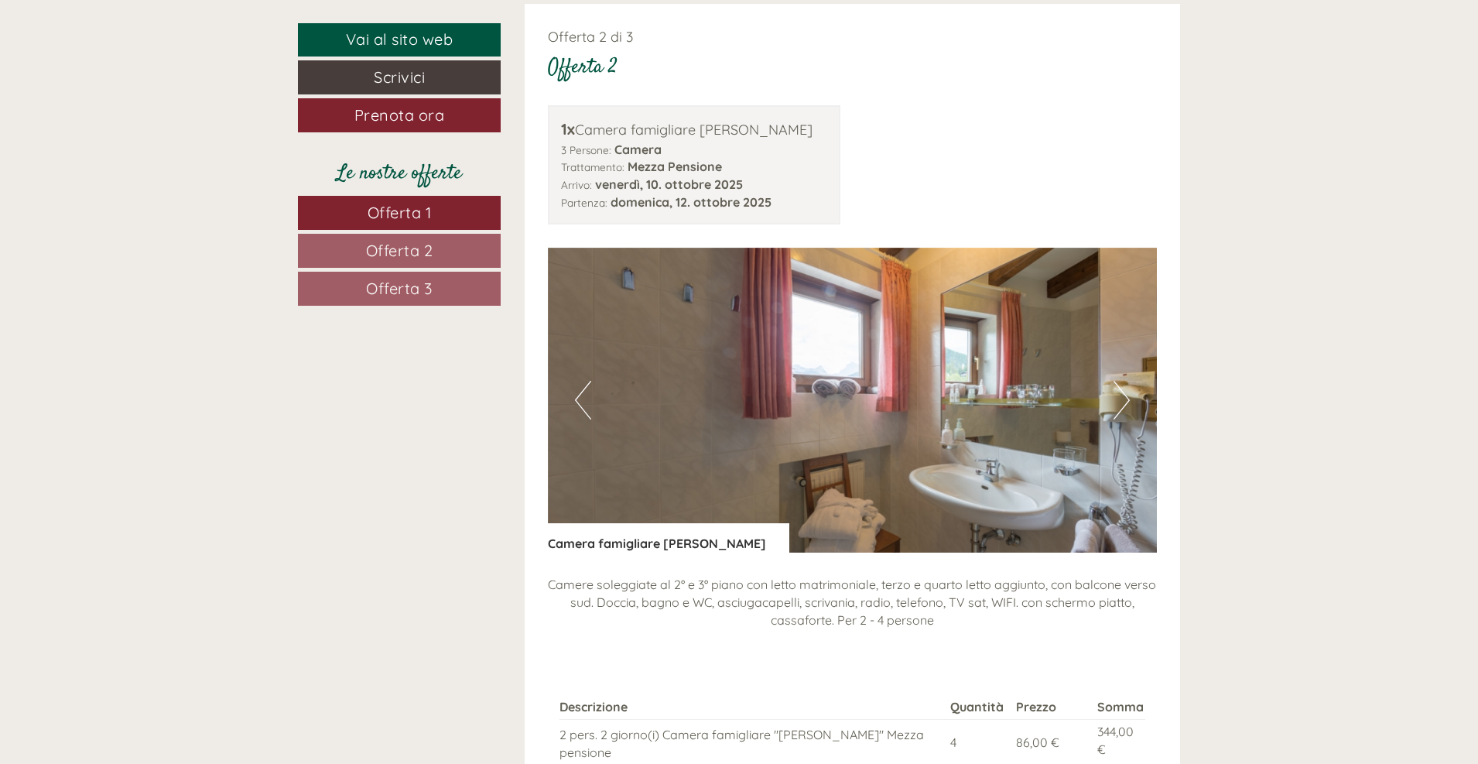
click at [1127, 404] on button "Next" at bounding box center [1122, 400] width 16 height 39
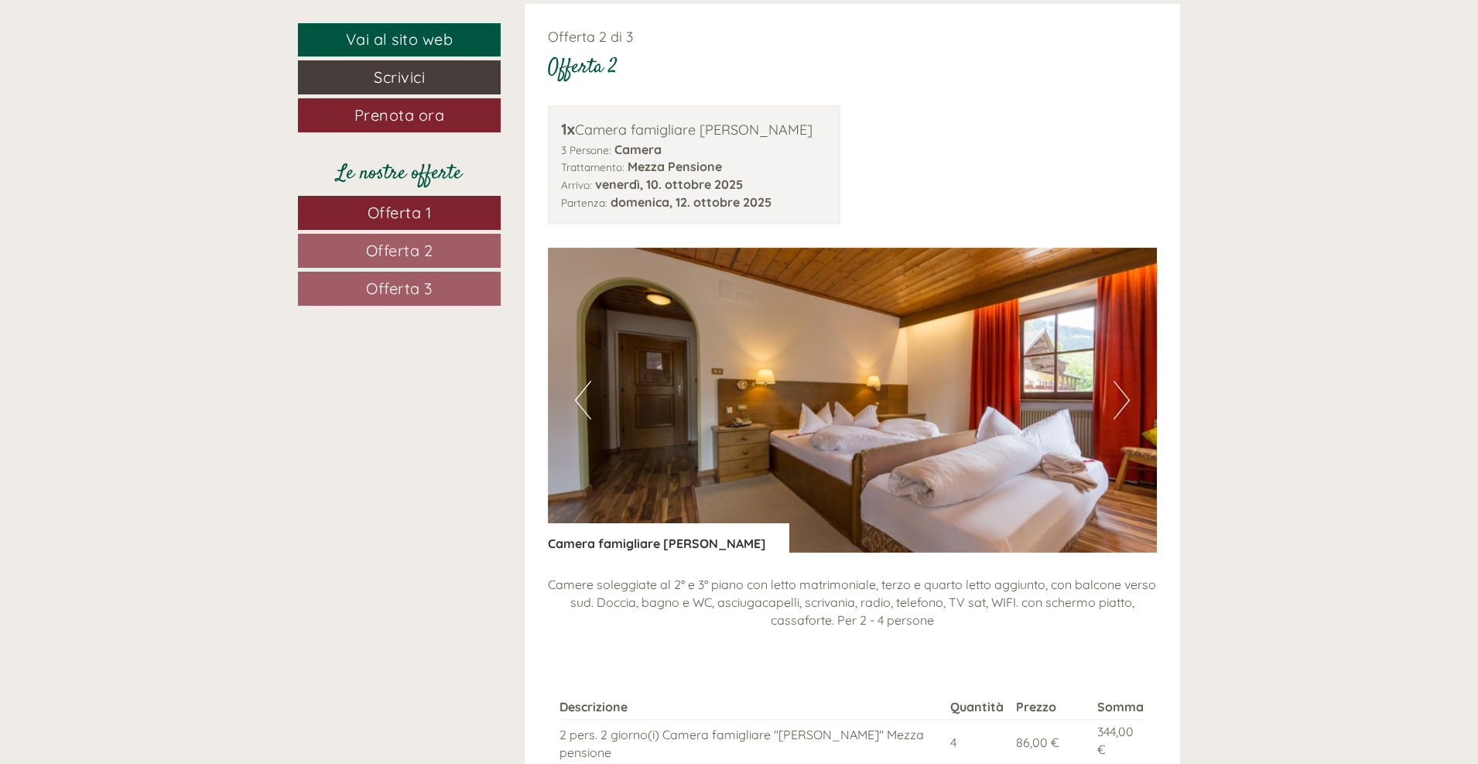
click at [1127, 404] on button "Next" at bounding box center [1122, 400] width 16 height 39
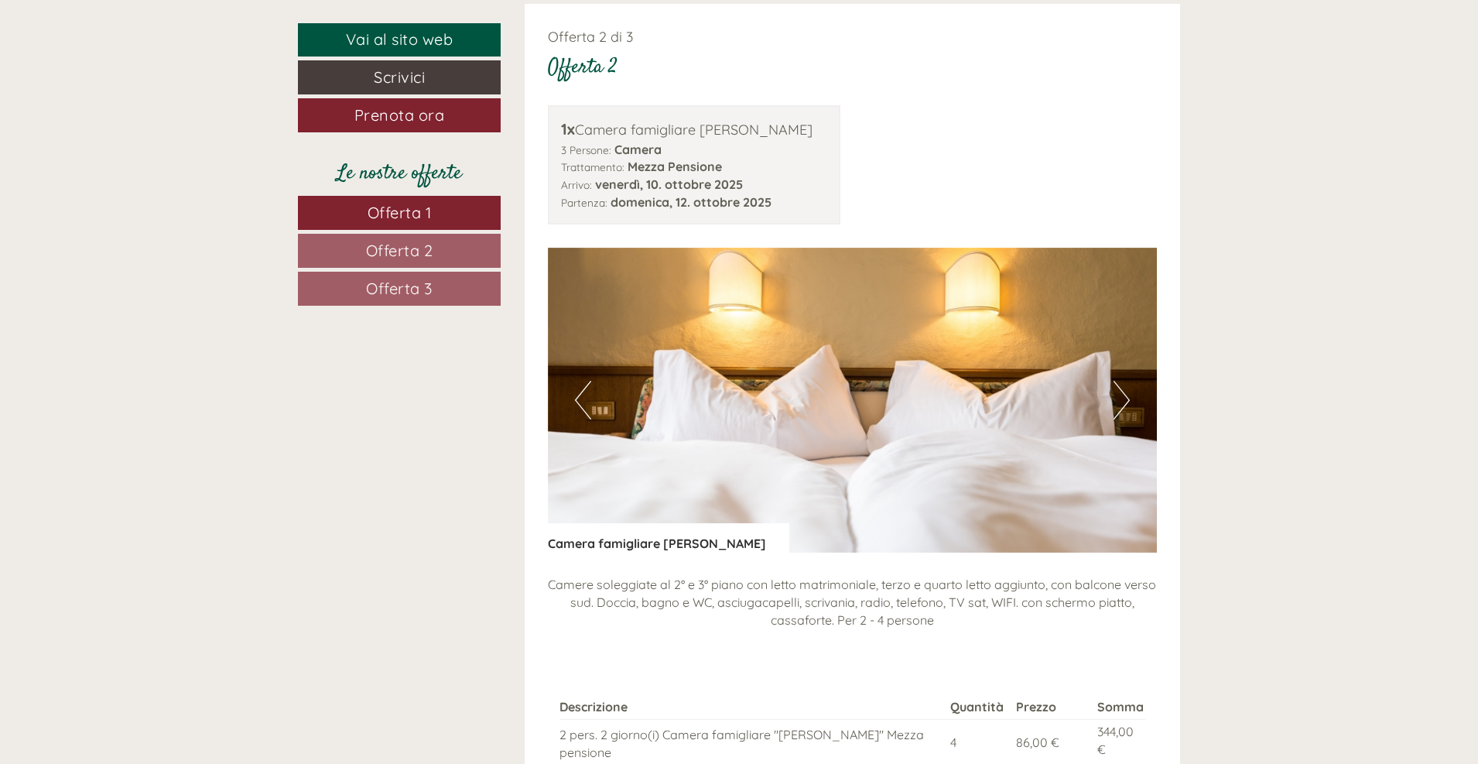
click at [1127, 404] on button "Next" at bounding box center [1122, 400] width 16 height 39
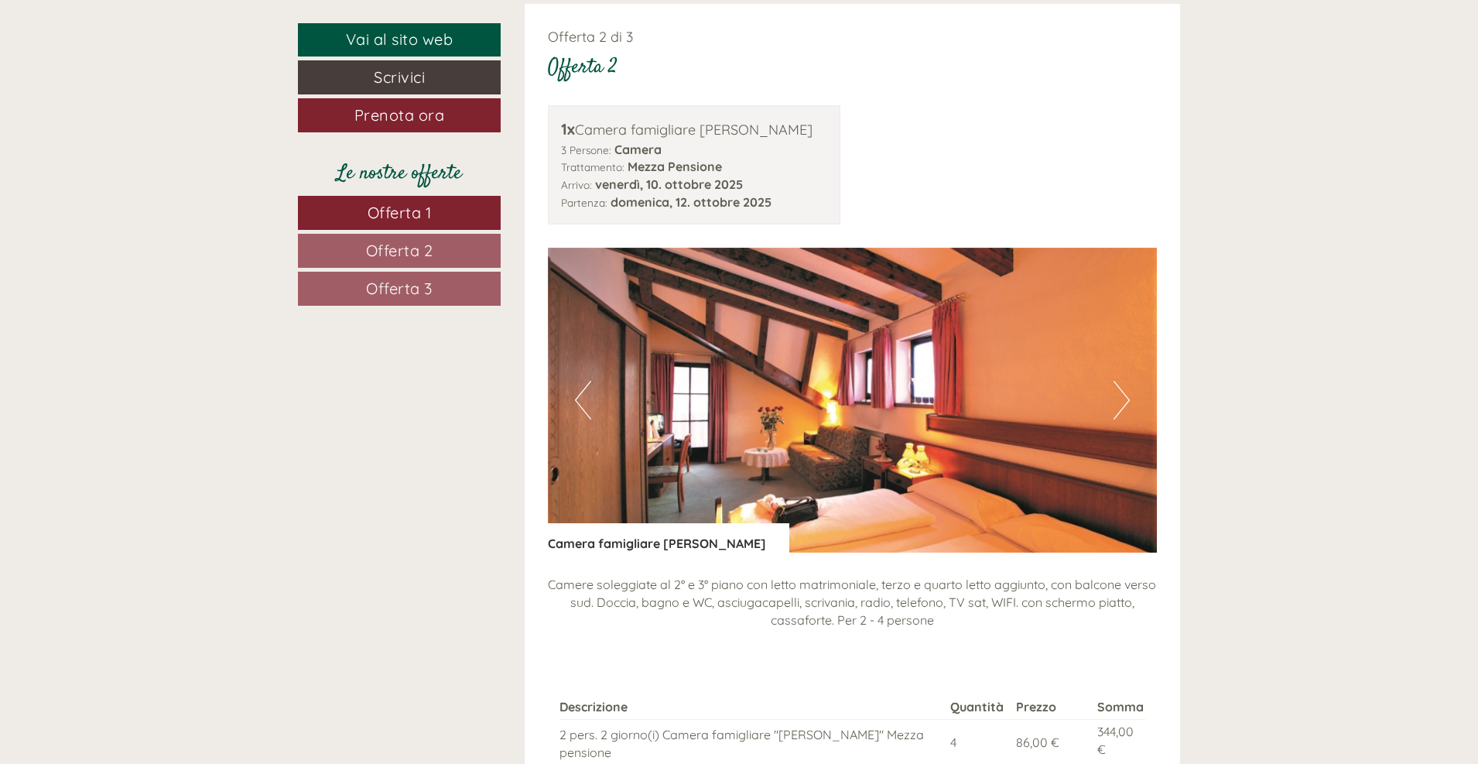
click at [1127, 404] on button "Next" at bounding box center [1122, 400] width 16 height 39
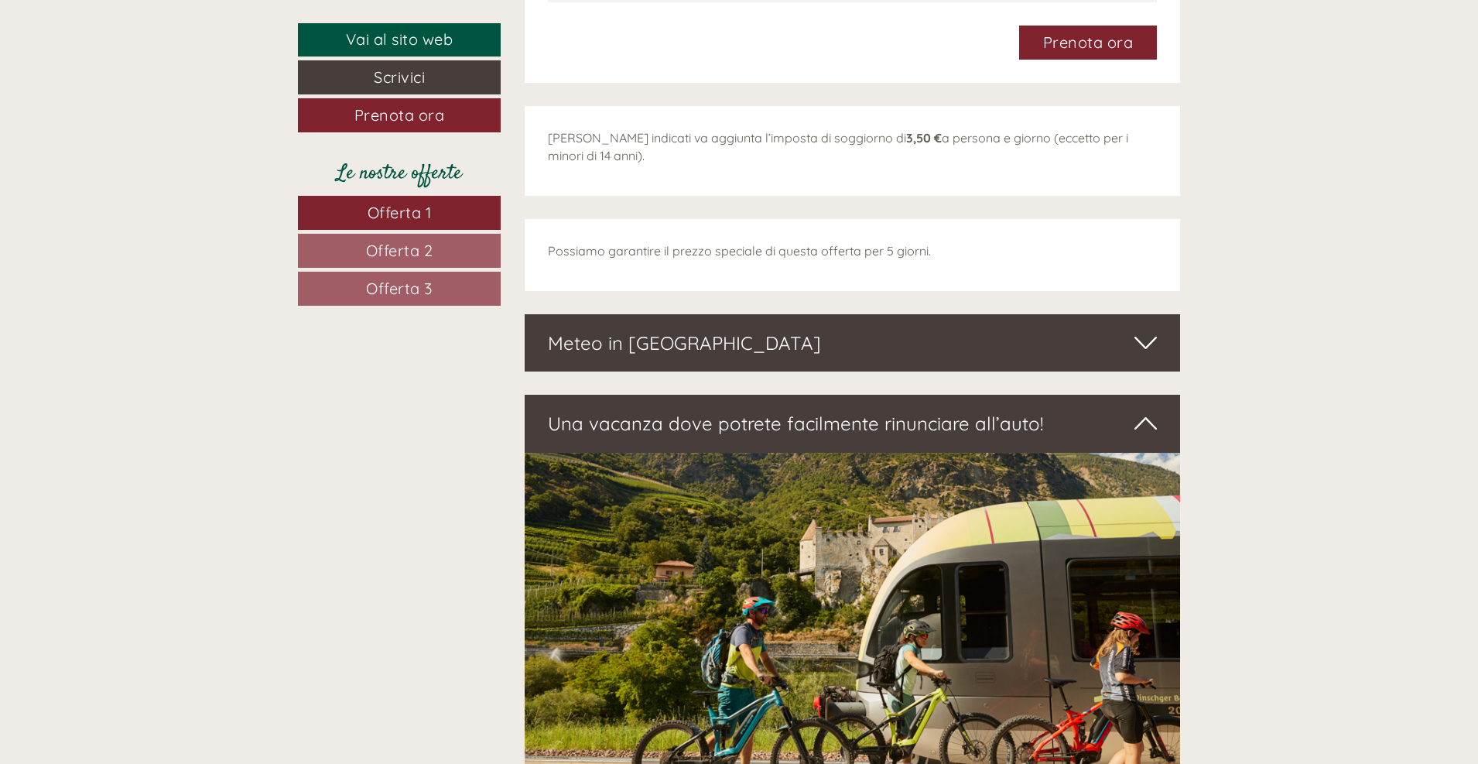
scroll to position [4191, 0]
